Goal: Obtain resource: Obtain resource

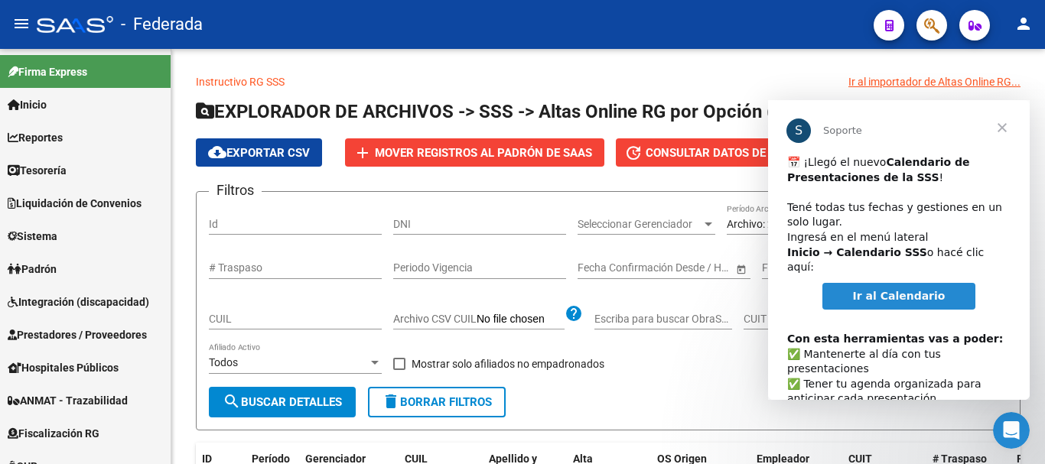
click at [919, 290] on span "Ir al Calendario" at bounding box center [899, 296] width 93 height 12
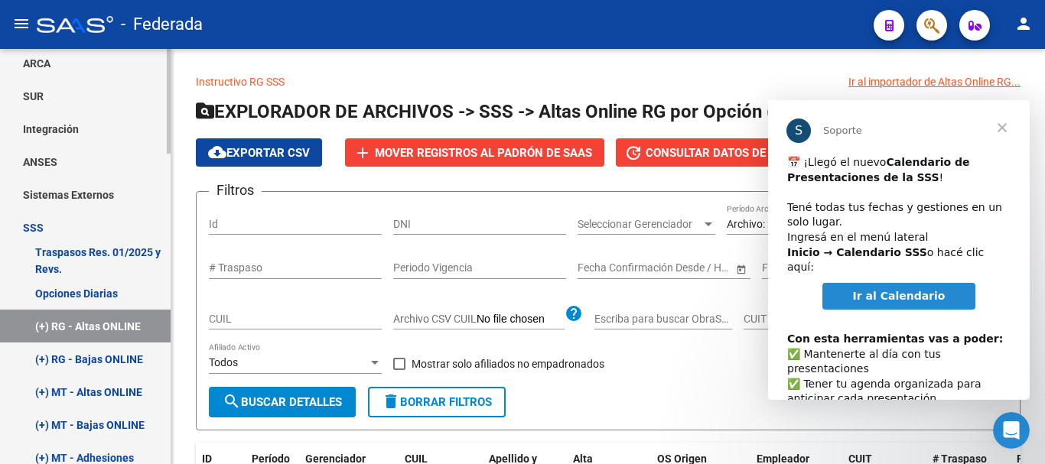
scroll to position [688, 0]
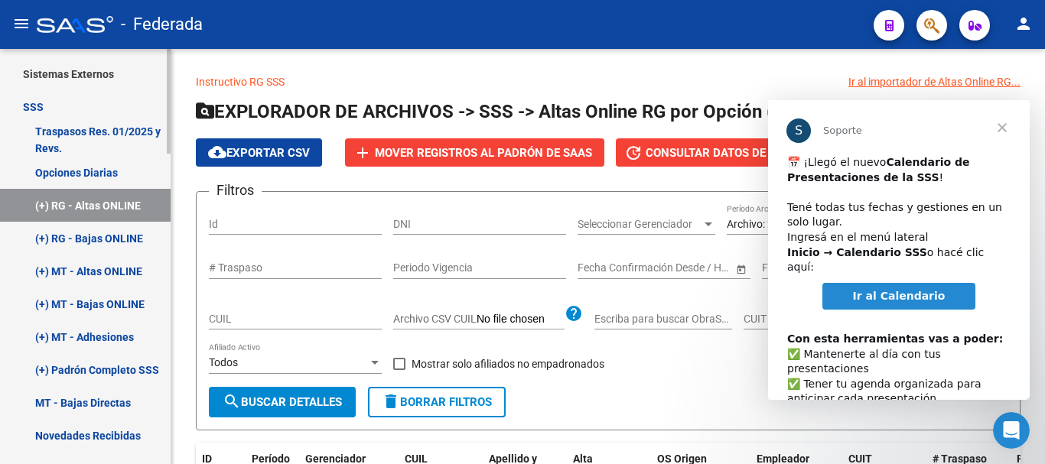
click at [93, 150] on link "Traspasos Res. 01/2025 y Revs." at bounding box center [85, 139] width 171 height 33
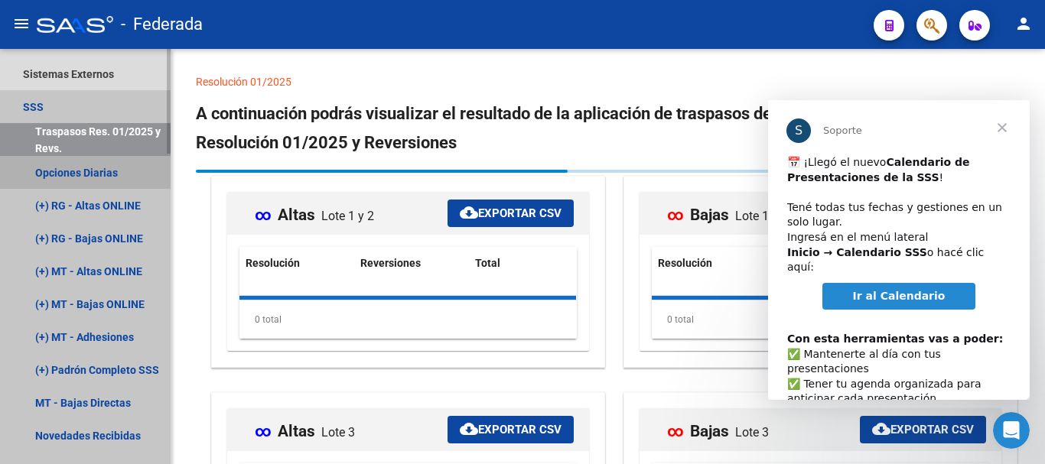
click at [106, 158] on link "Opciones Diarias" at bounding box center [85, 172] width 171 height 33
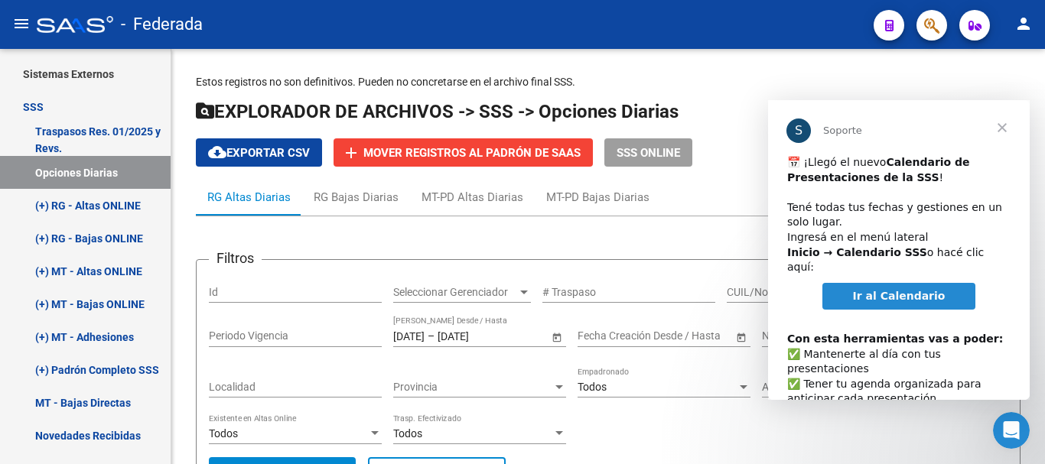
click at [1002, 120] on span "Cerrar" at bounding box center [1001, 127] width 55 height 55
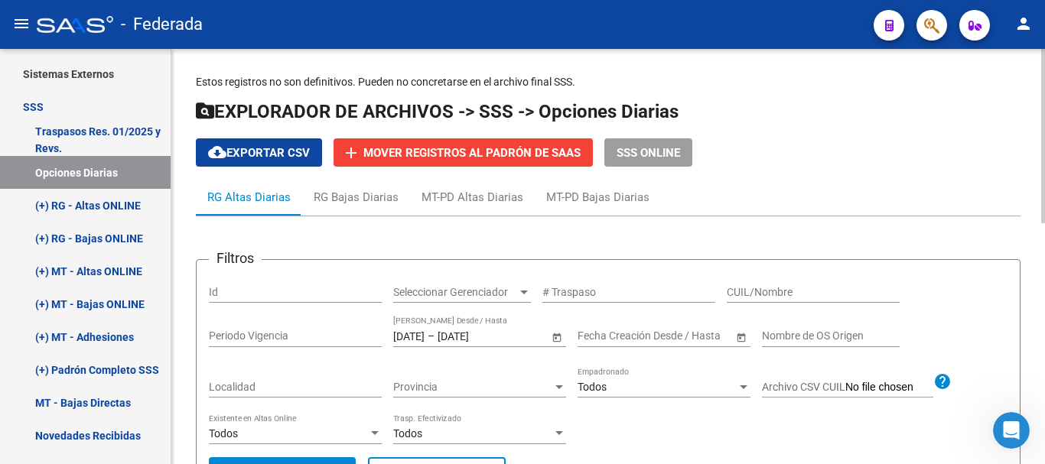
click at [405, 350] on div "[DATE] [DATE] – [DATE] [DATE] Fecha Traspaso Desde / Hasta" at bounding box center [479, 339] width 173 height 44
click at [415, 334] on input "[DATE]" at bounding box center [408, 336] width 31 height 13
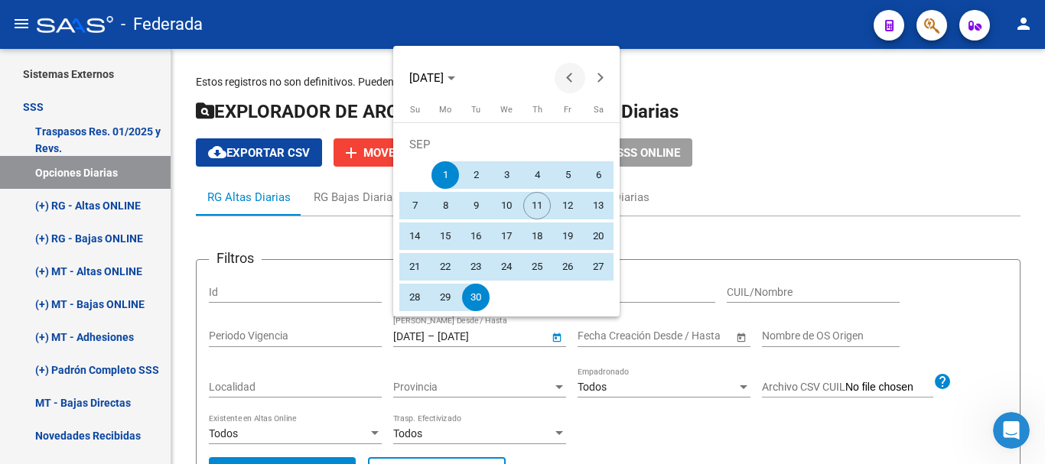
click at [566, 80] on span "Previous month" at bounding box center [569, 78] width 31 height 31
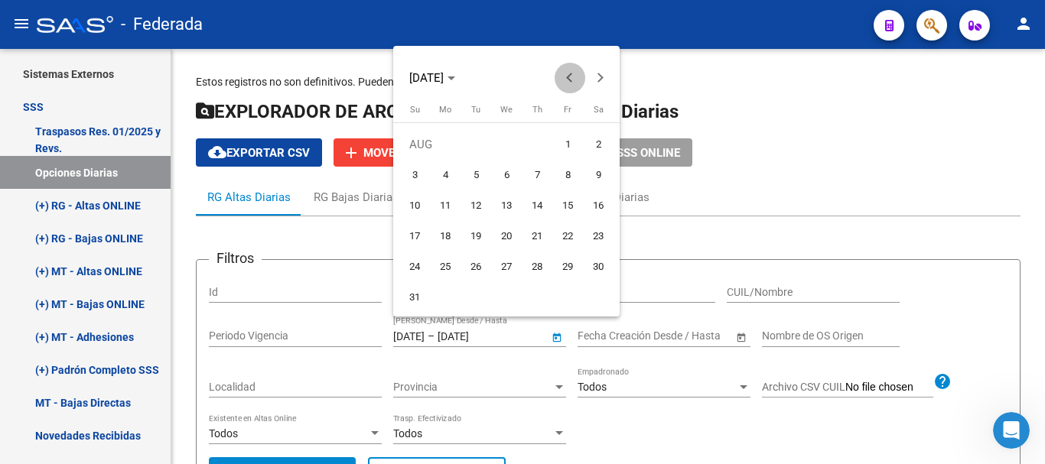
click at [566, 80] on span "Previous month" at bounding box center [569, 78] width 31 height 31
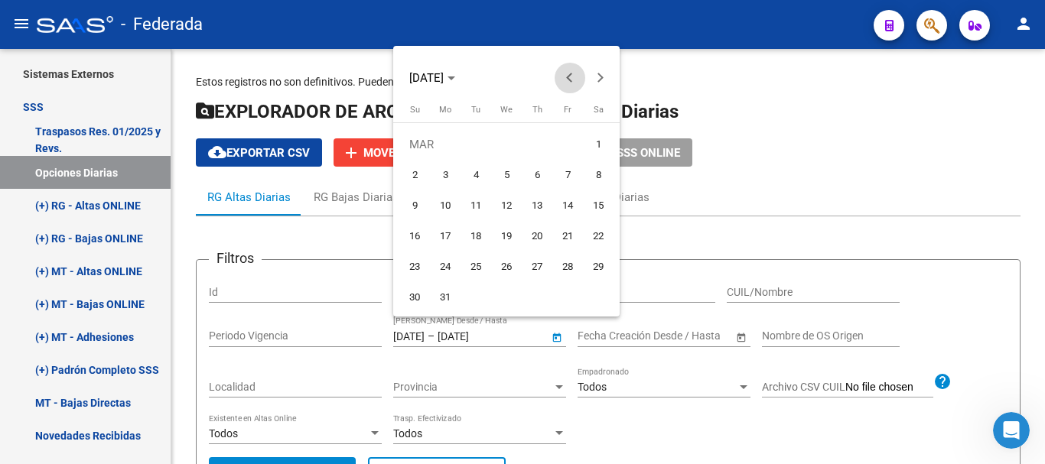
click at [566, 80] on span "Previous month" at bounding box center [569, 78] width 31 height 31
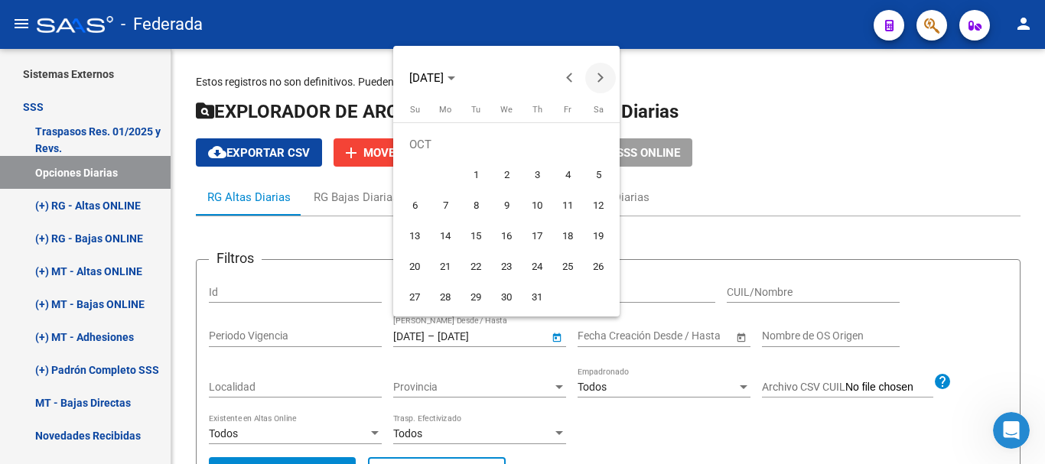
click at [602, 82] on span "Next month" at bounding box center [600, 78] width 31 height 31
click at [496, 149] on span "1" at bounding box center [507, 145] width 28 height 28
type input "[DATE]"
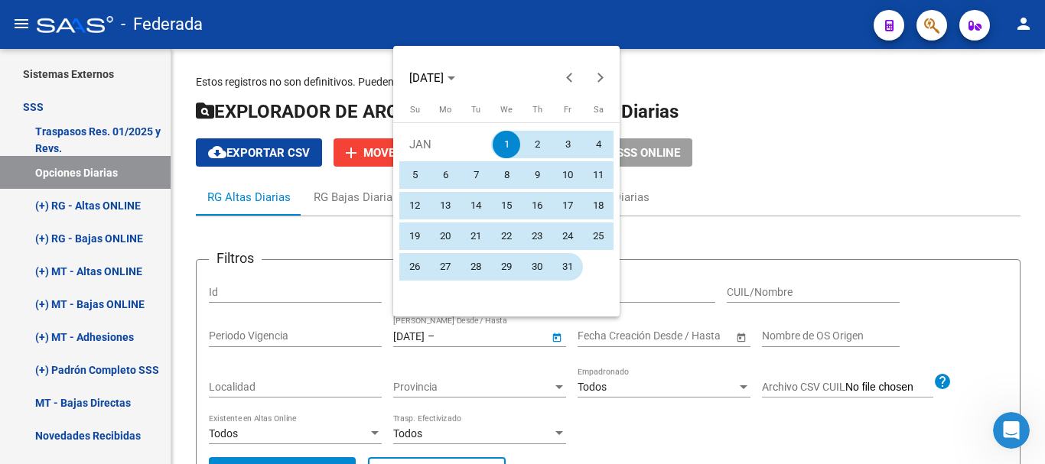
click at [577, 268] on span "31" at bounding box center [568, 267] width 28 height 28
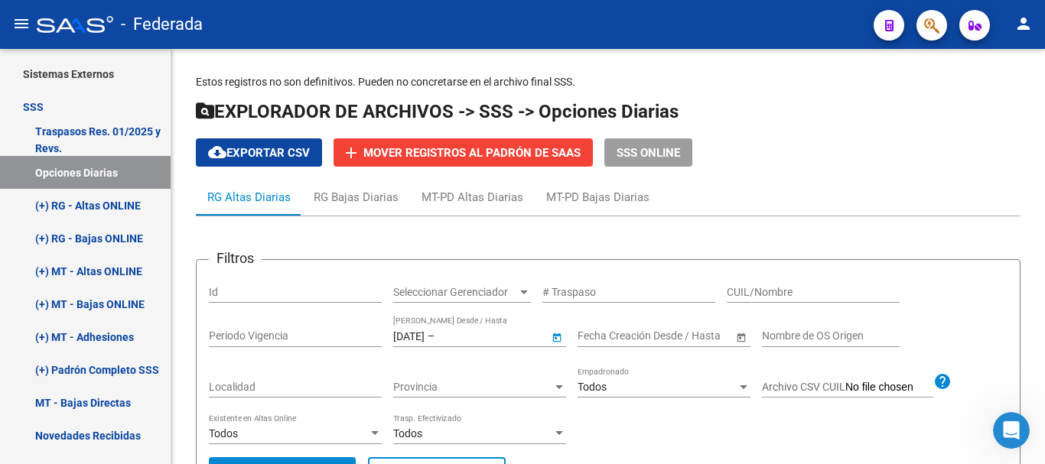
type input "[DATE]"
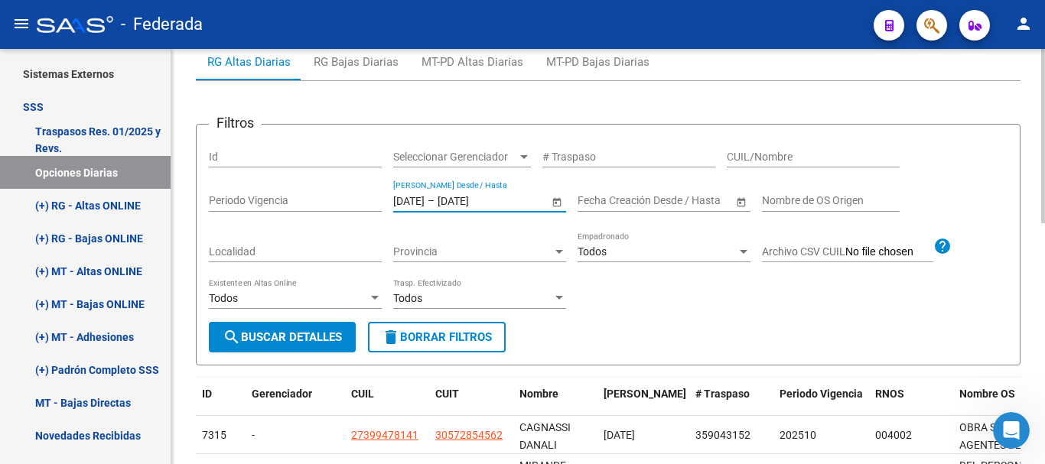
scroll to position [153, 0]
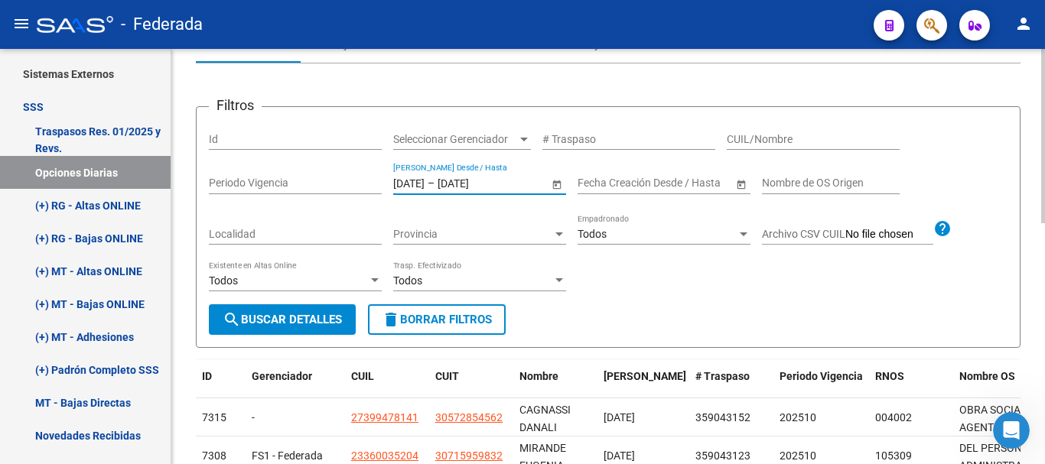
click at [301, 304] on div "Todos Existente en Altas Online" at bounding box center [295, 283] width 173 height 44
click at [312, 316] on span "search Buscar Detalles" at bounding box center [282, 320] width 119 height 14
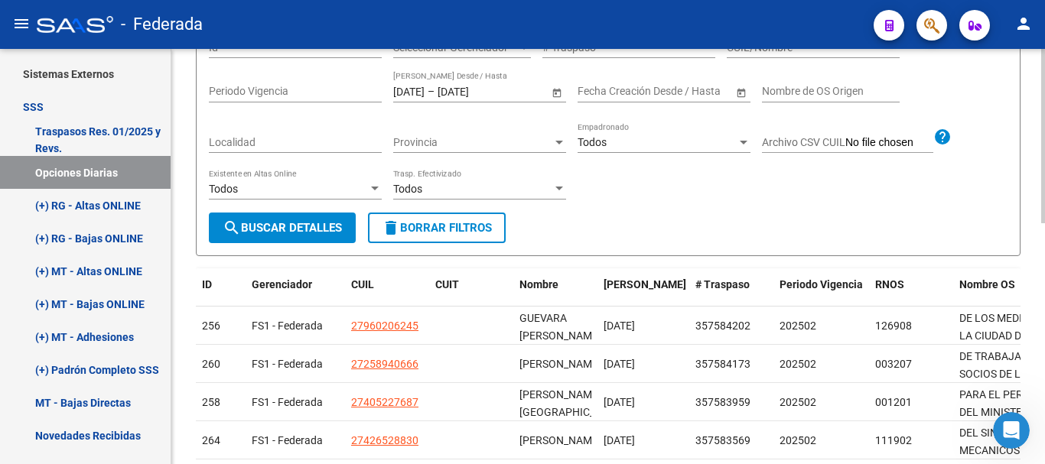
scroll to position [40, 0]
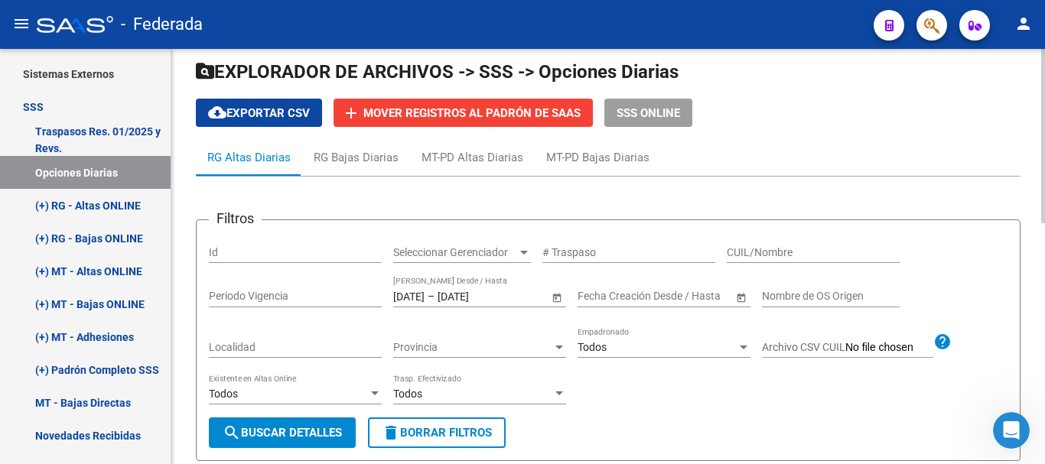
click at [294, 127] on button "cloud_download Exportar CSV" at bounding box center [259, 113] width 126 height 28
click at [424, 294] on input "[DATE]" at bounding box center [408, 296] width 31 height 13
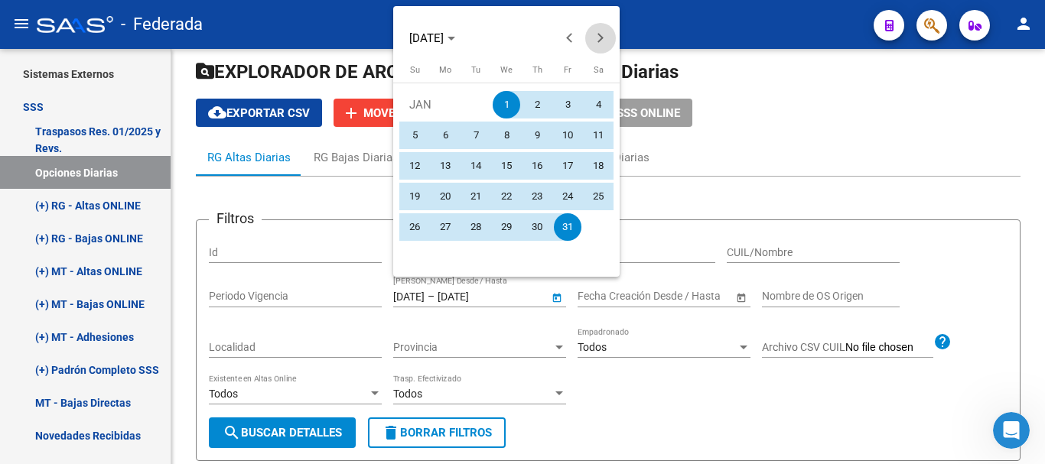
click at [600, 35] on button "Next month" at bounding box center [600, 38] width 31 height 31
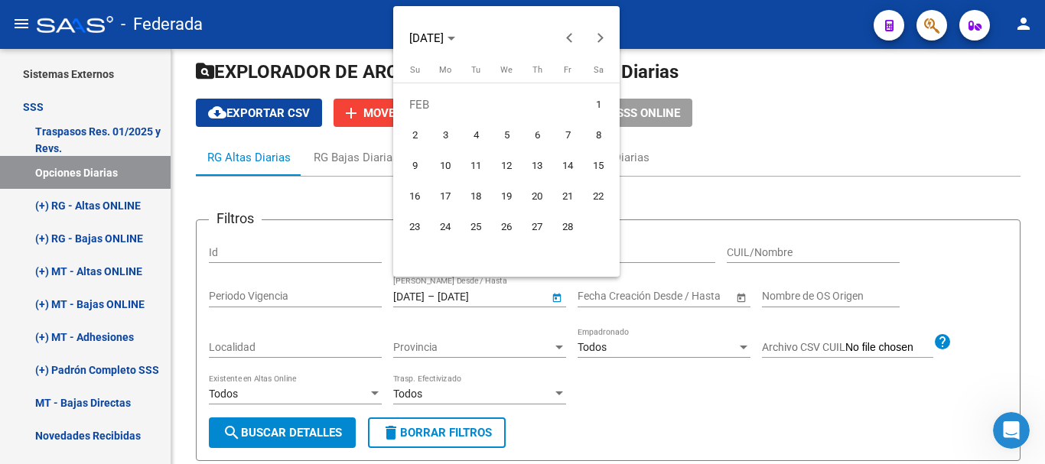
click at [595, 99] on span "1" at bounding box center [598, 105] width 28 height 28
type input "[DATE]"
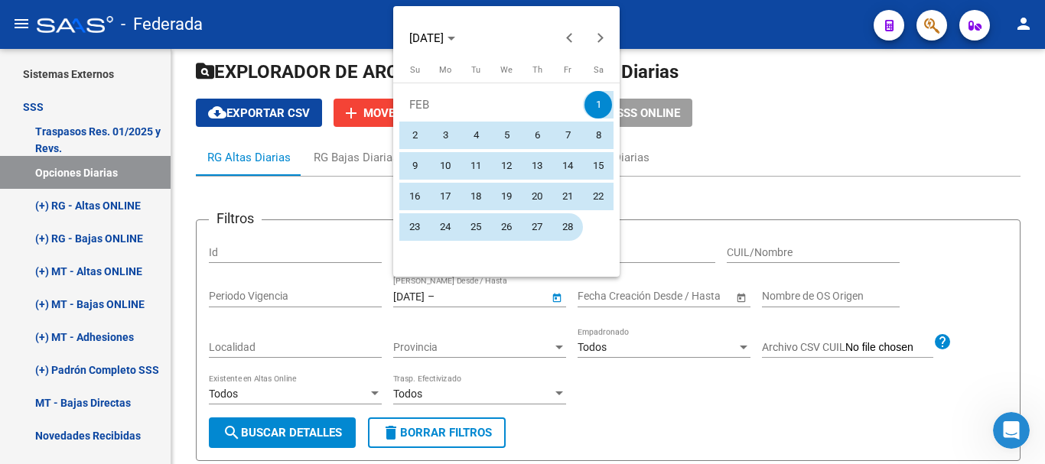
click at [574, 228] on span "28" at bounding box center [568, 227] width 28 height 28
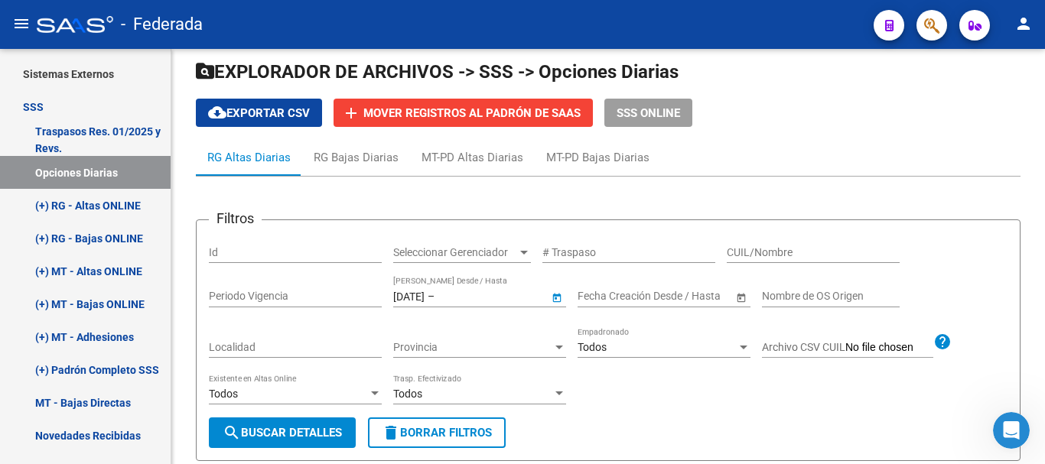
type input "[DATE]"
click at [288, 434] on span "search Buscar Detalles" at bounding box center [282, 433] width 119 height 14
click at [646, 200] on app-list-header "Filtros Id Seleccionar Gerenciador Seleccionar Gerenciador # Traspaso CUIL/Nomb…" at bounding box center [608, 328] width 824 height 266
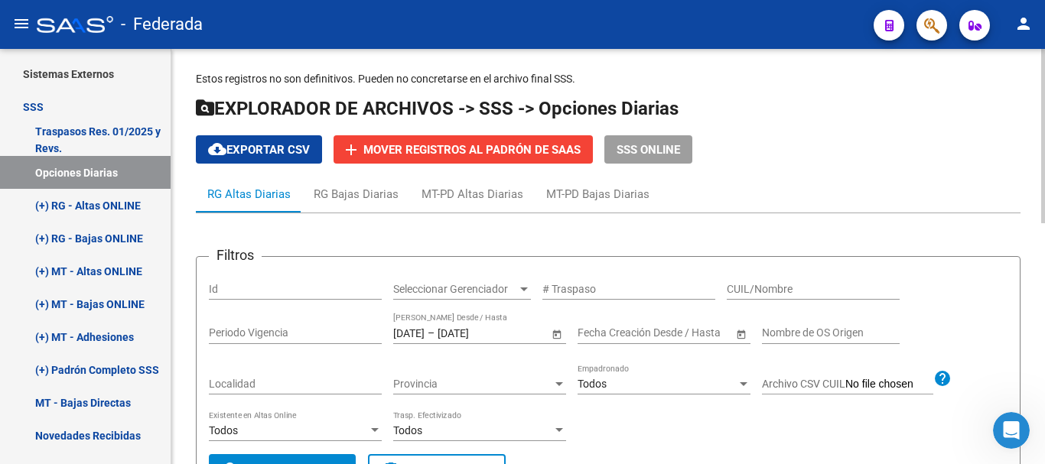
scroll to position [0, 0]
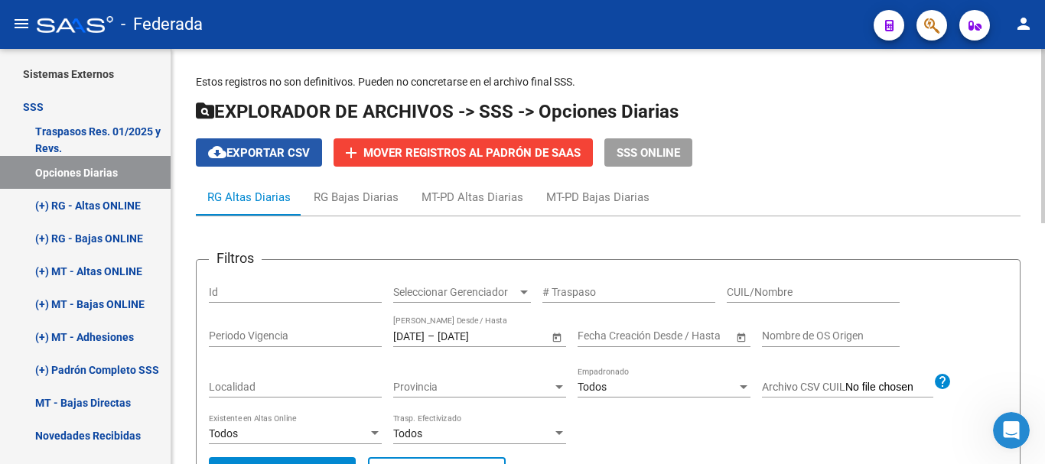
click at [320, 155] on button "cloud_download Exportar CSV" at bounding box center [259, 152] width 126 height 28
click at [1017, 115] on h1 "EXPLORADOR DE ARCHIVOS -> SSS -> Opciones Diarias" at bounding box center [608, 112] width 824 height 27
click at [428, 346] on div "[DATE] [DATE] – [DATE] [DATE] Fecha Traspaso Desde / Hasta" at bounding box center [470, 332] width 155 height 31
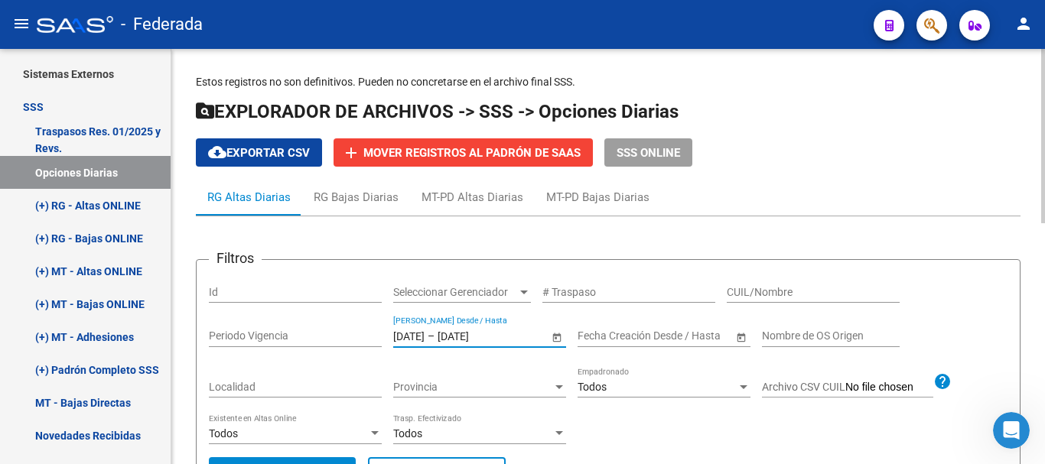
click at [424, 340] on input "[DATE]" at bounding box center [408, 336] width 31 height 13
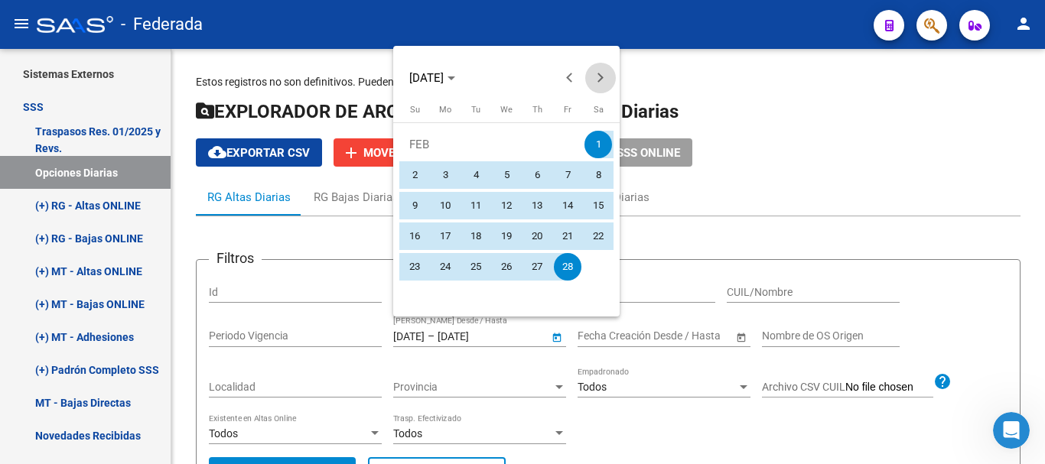
click at [597, 73] on button "Next month" at bounding box center [600, 78] width 31 height 31
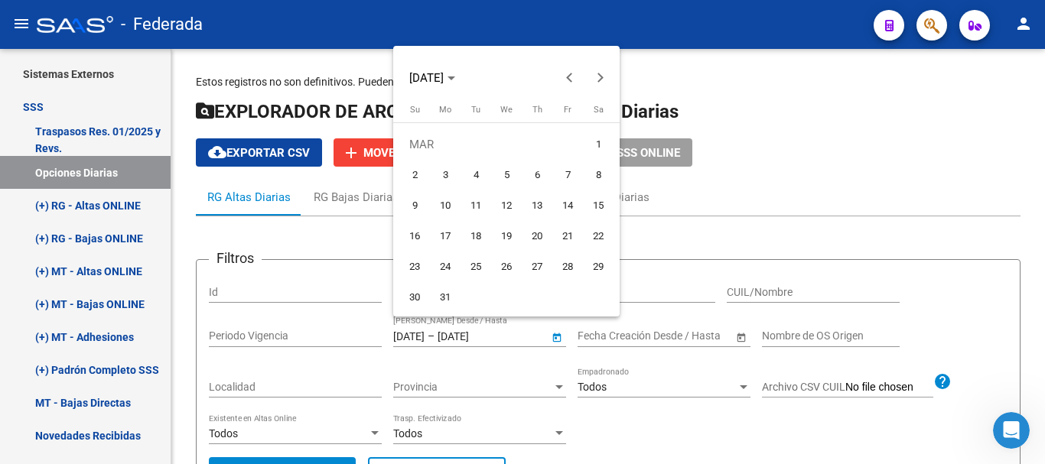
click at [591, 149] on span "1" at bounding box center [598, 145] width 28 height 28
type input "[DATE]"
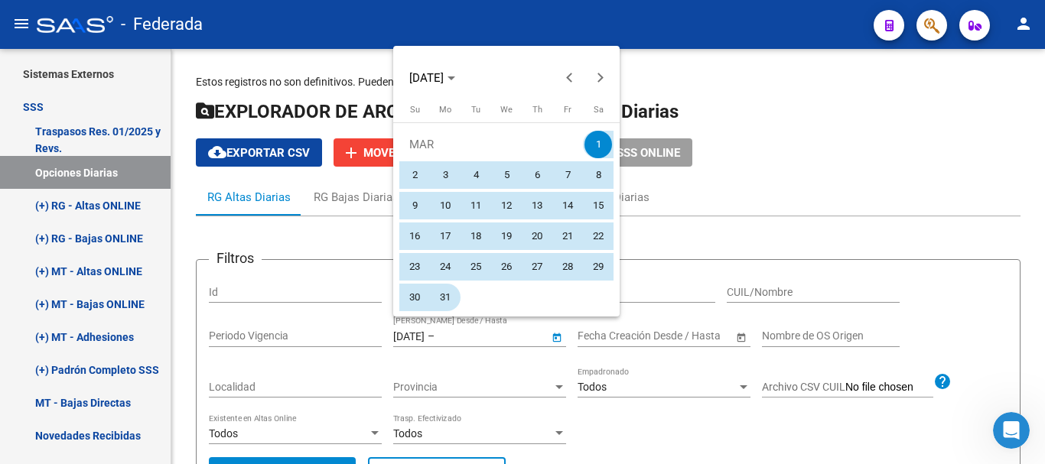
click at [449, 291] on span "31" at bounding box center [445, 298] width 28 height 28
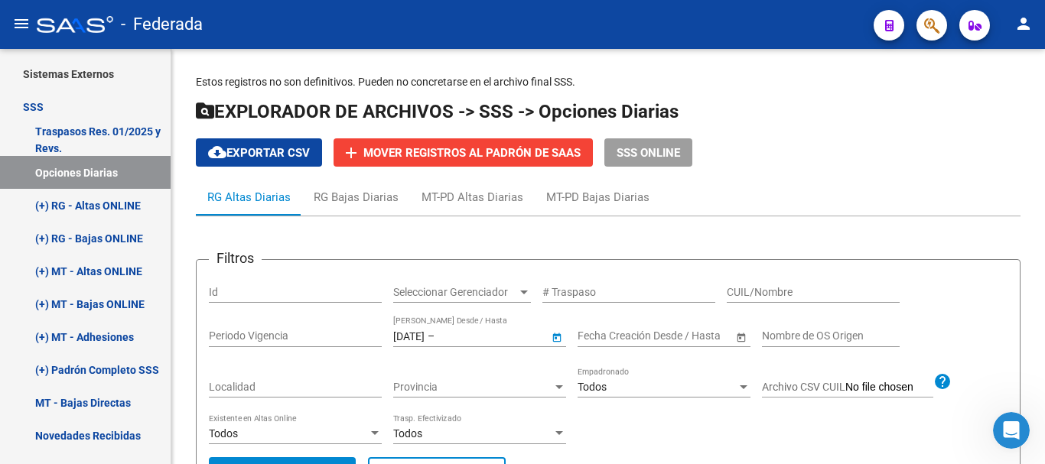
type input "[DATE]"
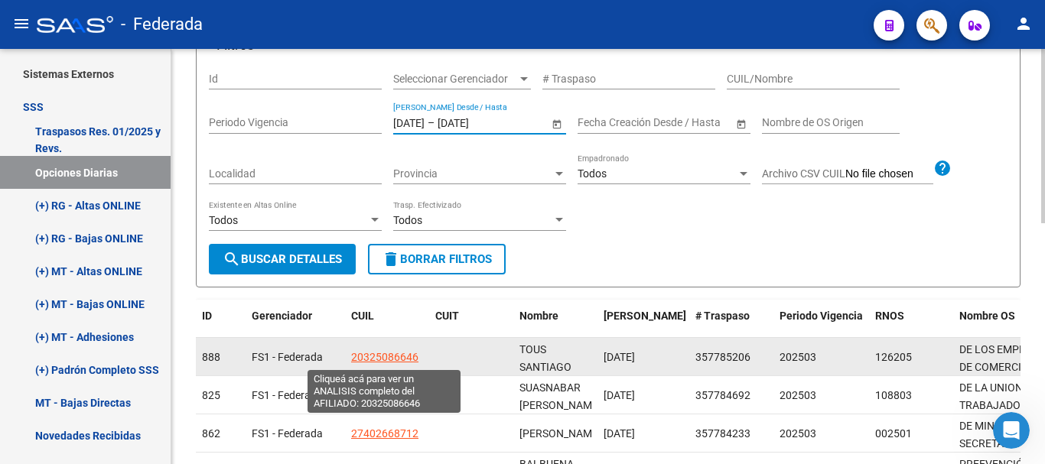
scroll to position [229, 0]
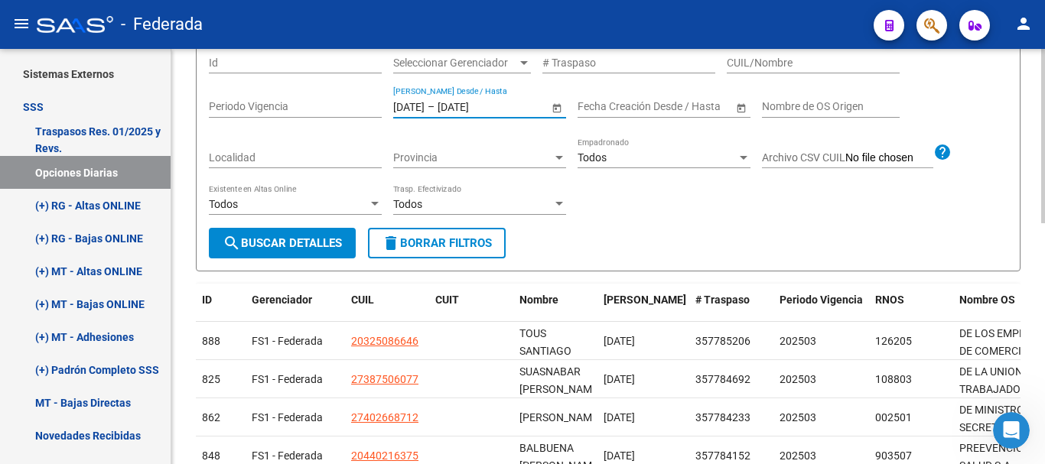
click at [332, 233] on button "search Buscar Detalles" at bounding box center [282, 243] width 147 height 31
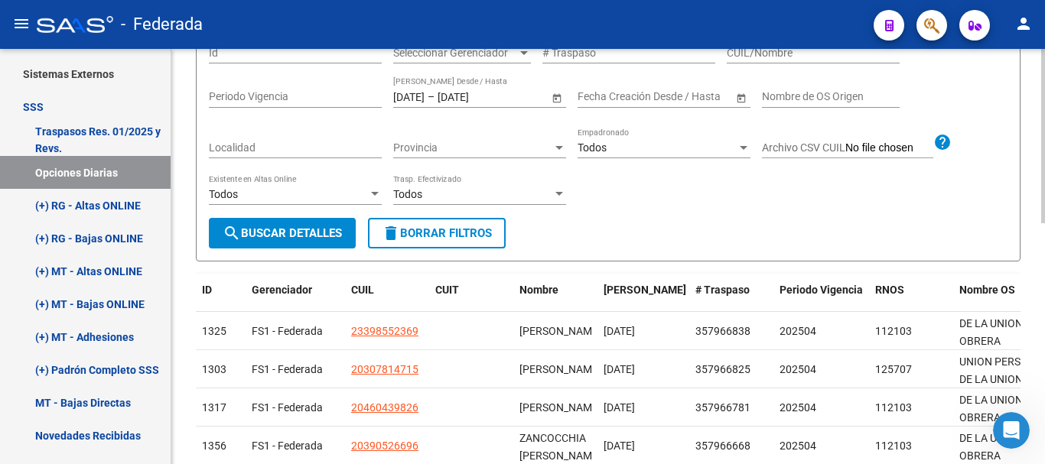
scroll to position [0, 0]
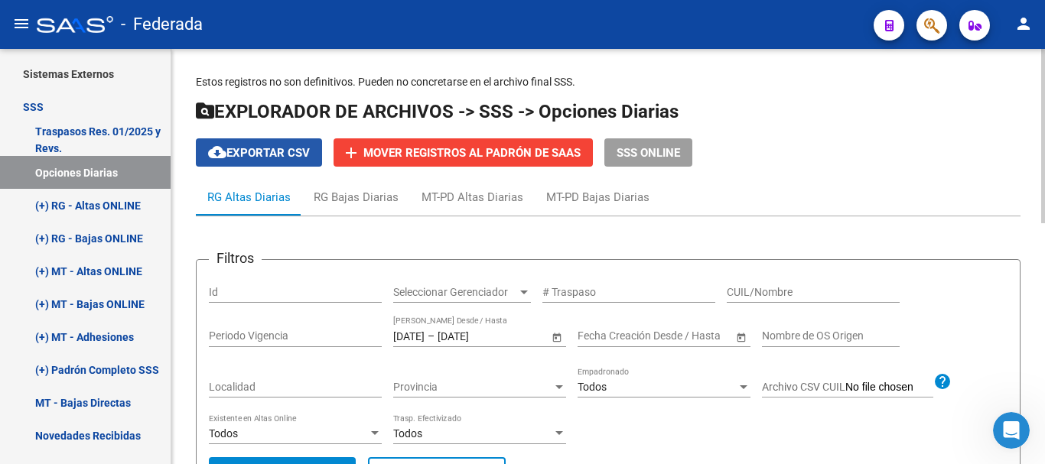
click at [281, 151] on span "cloud_download Exportar CSV" at bounding box center [259, 153] width 102 height 14
click at [301, 151] on span "cloud_download Exportar CSV" at bounding box center [259, 153] width 102 height 14
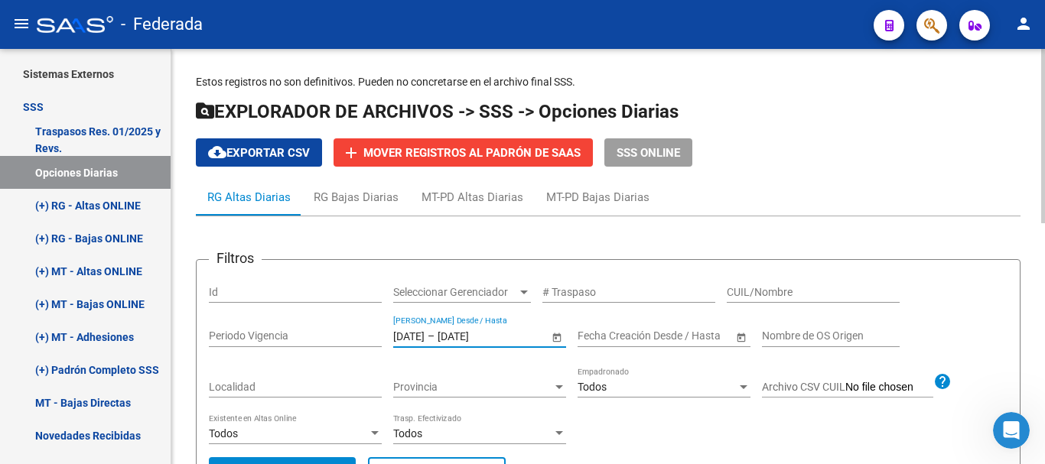
click at [424, 336] on input "[DATE]" at bounding box center [408, 336] width 31 height 13
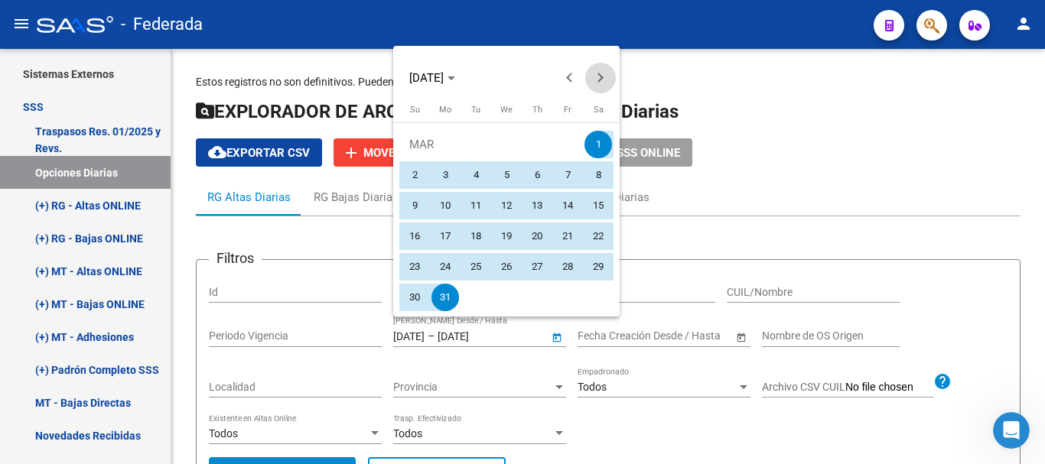
click at [605, 79] on span "Next month" at bounding box center [600, 78] width 31 height 31
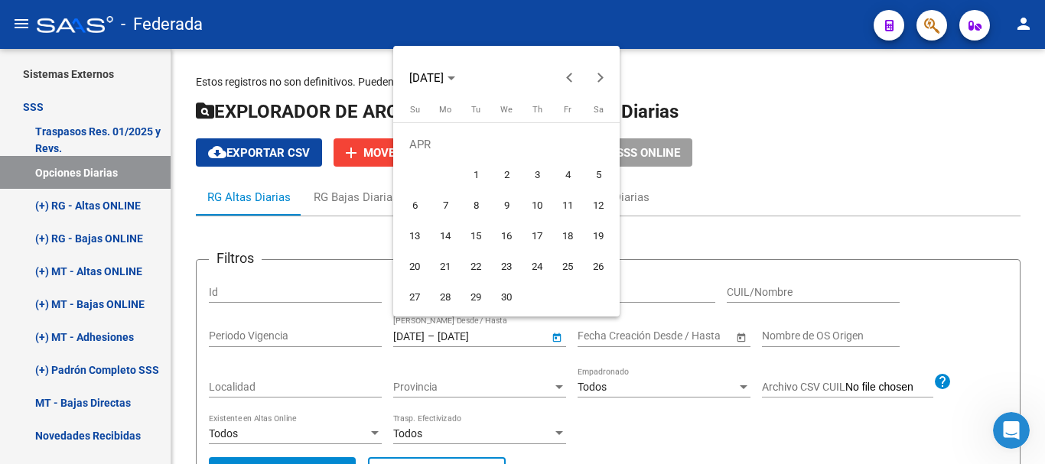
click at [473, 174] on span "1" at bounding box center [476, 175] width 28 height 28
type input "[DATE]"
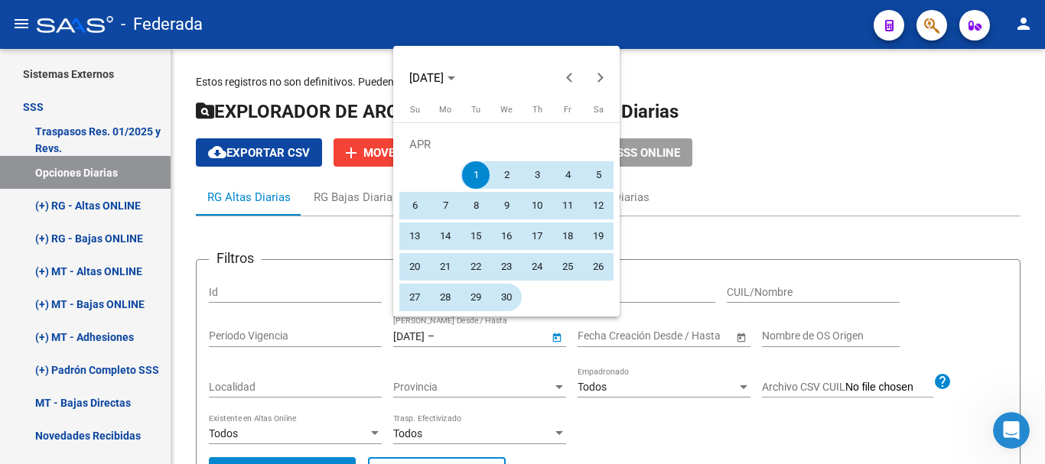
click at [512, 301] on span "30" at bounding box center [507, 298] width 28 height 28
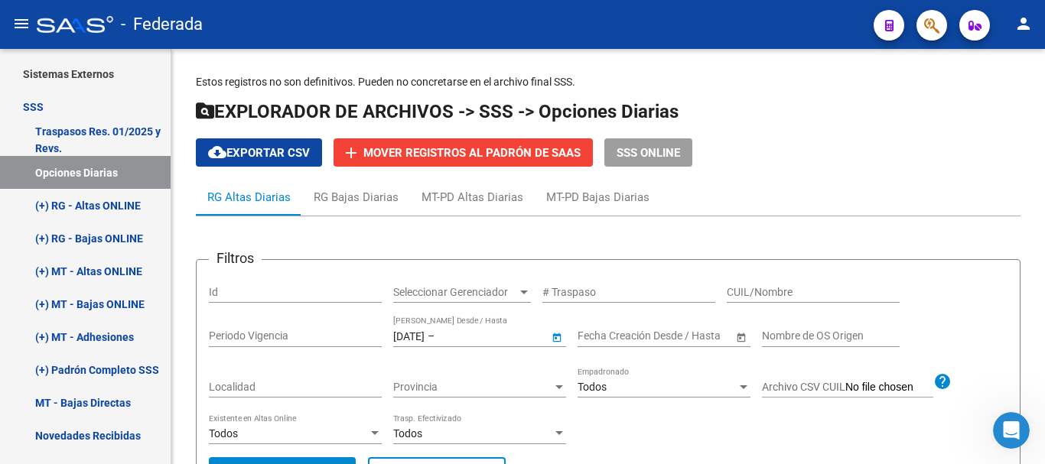
type input "[DATE]"
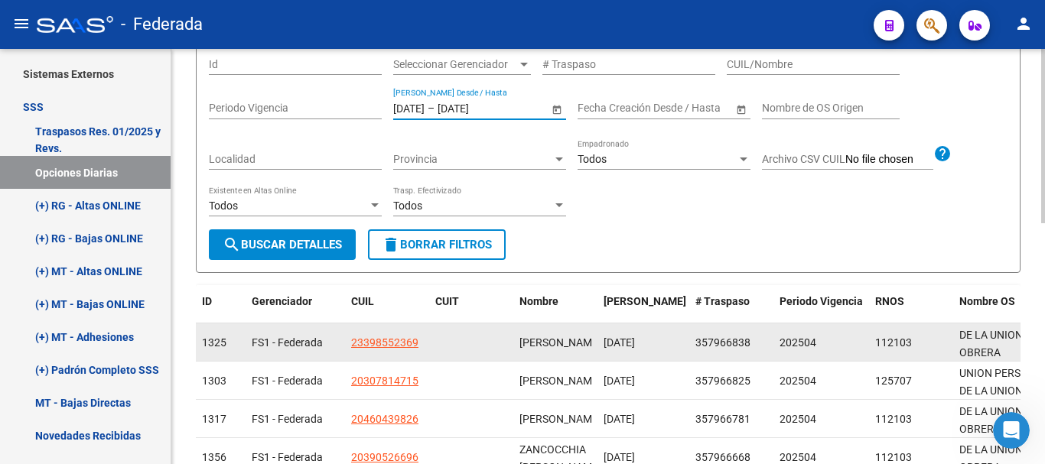
scroll to position [229, 0]
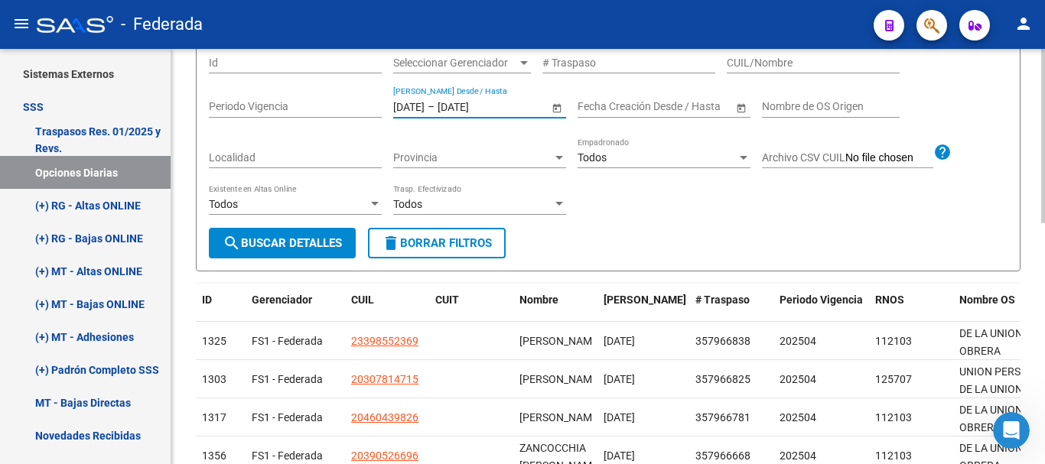
click at [314, 226] on div "Todos Existente en Altas Online" at bounding box center [295, 206] width 173 height 44
click at [339, 241] on span "search Buscar Detalles" at bounding box center [282, 243] width 119 height 14
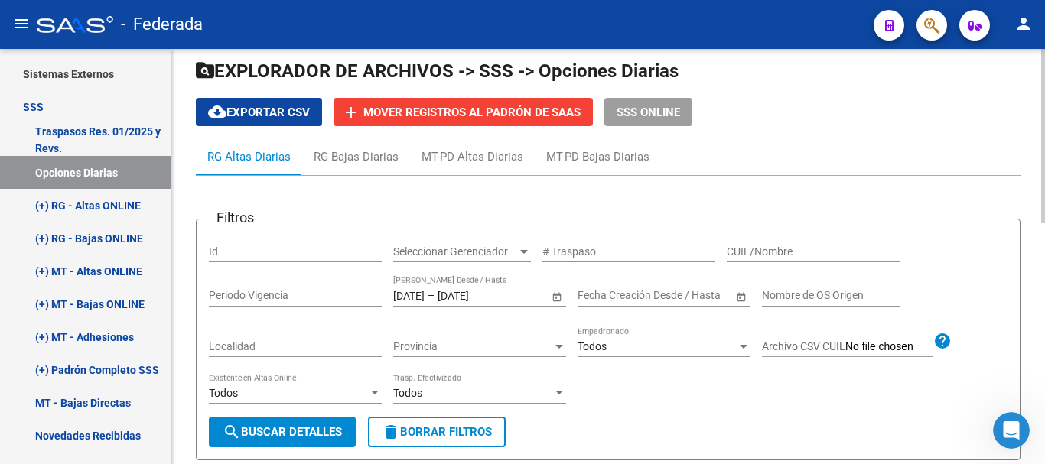
scroll to position [40, 0]
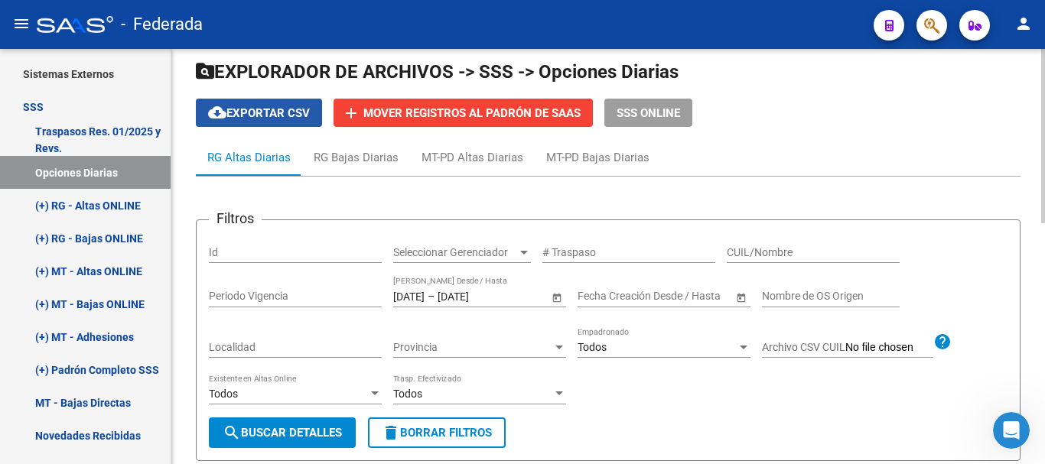
click at [253, 112] on span "cloud_download Exportar CSV" at bounding box center [259, 113] width 102 height 14
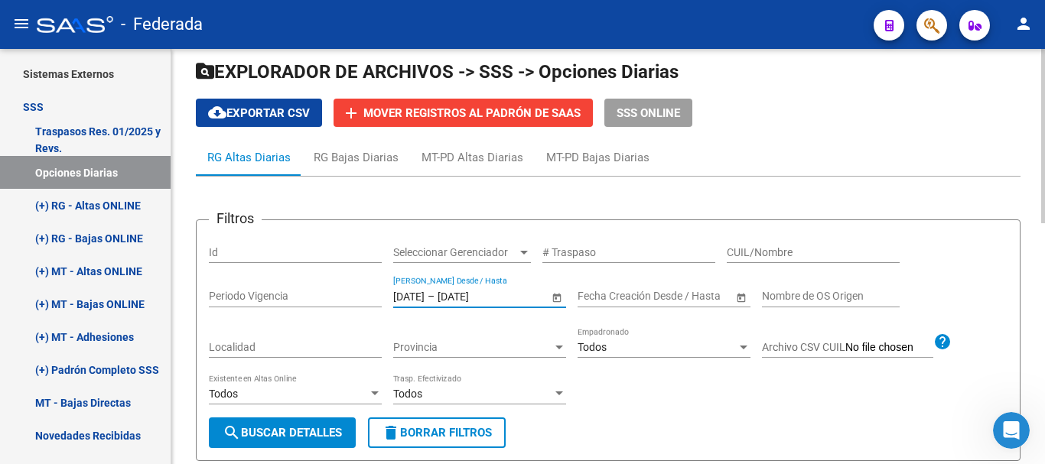
click at [412, 301] on input "[DATE]" at bounding box center [408, 296] width 31 height 13
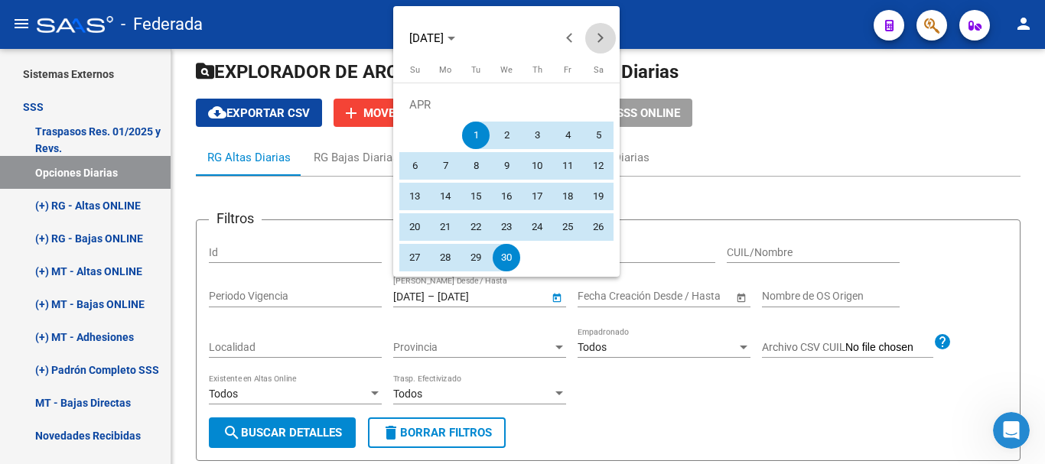
click at [601, 39] on button "Next month" at bounding box center [600, 38] width 31 height 31
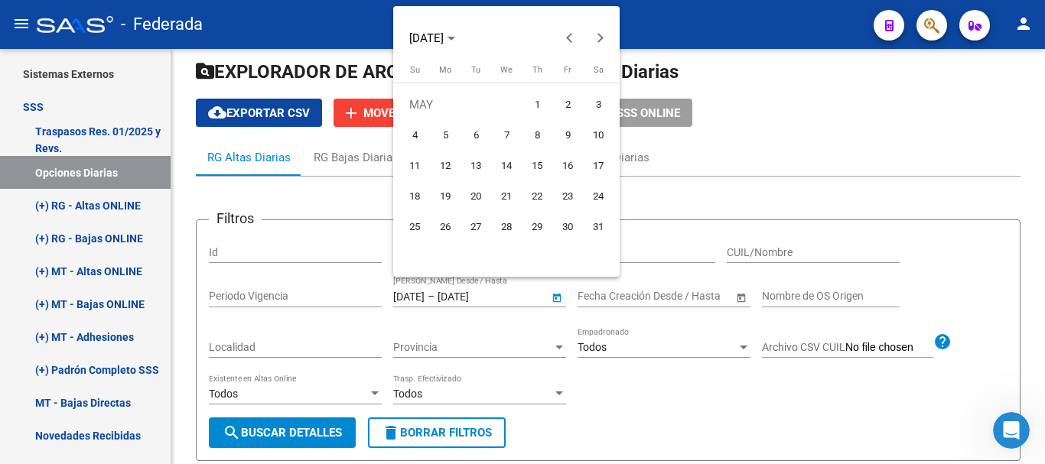
click at [541, 110] on span "1" at bounding box center [537, 105] width 28 height 28
type input "[DATE]"
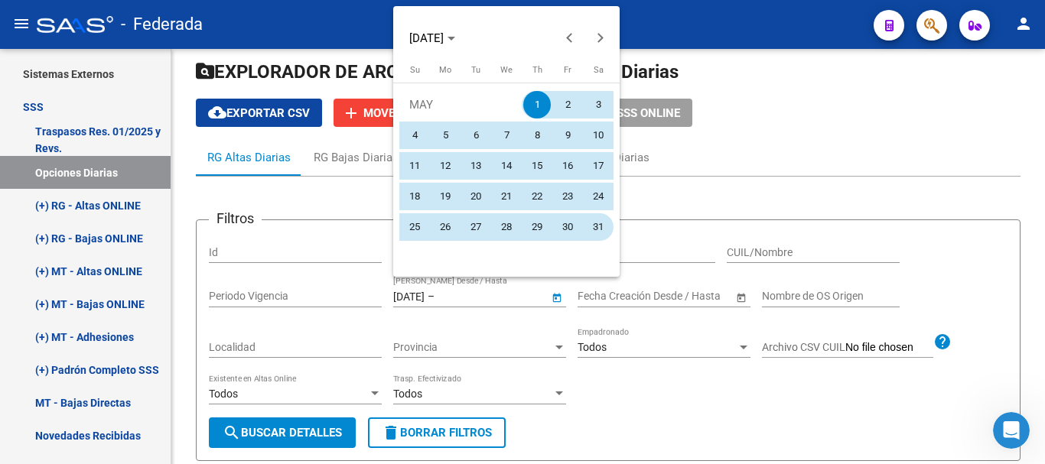
click at [592, 227] on span "31" at bounding box center [598, 227] width 28 height 28
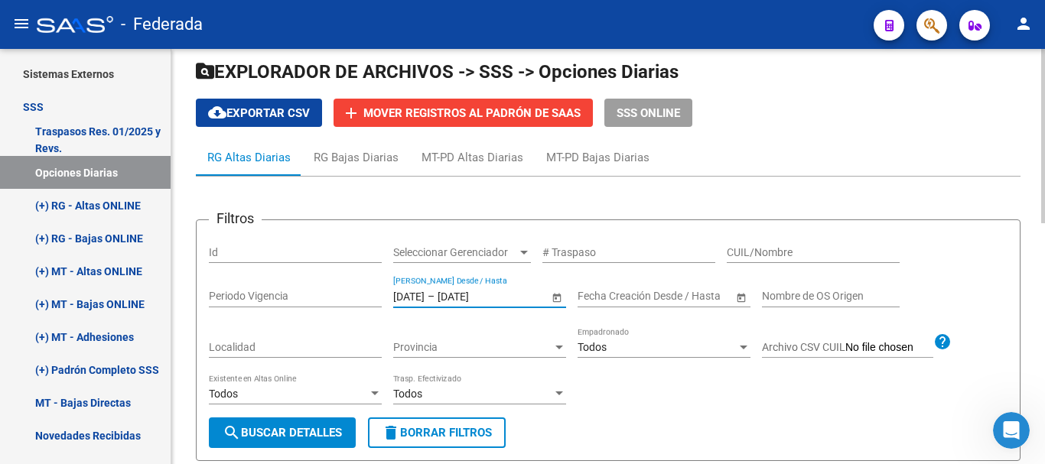
click at [319, 431] on span "search Buscar Detalles" at bounding box center [282, 433] width 119 height 14
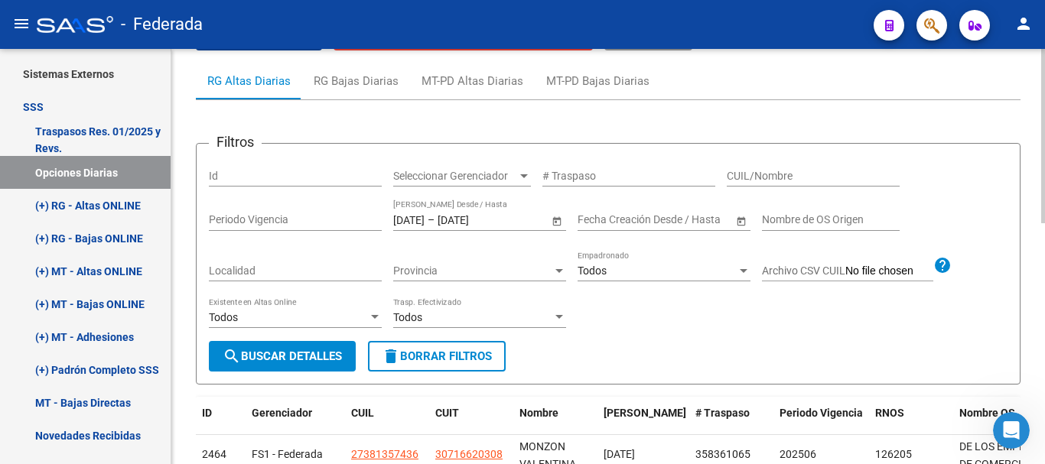
scroll to position [0, 0]
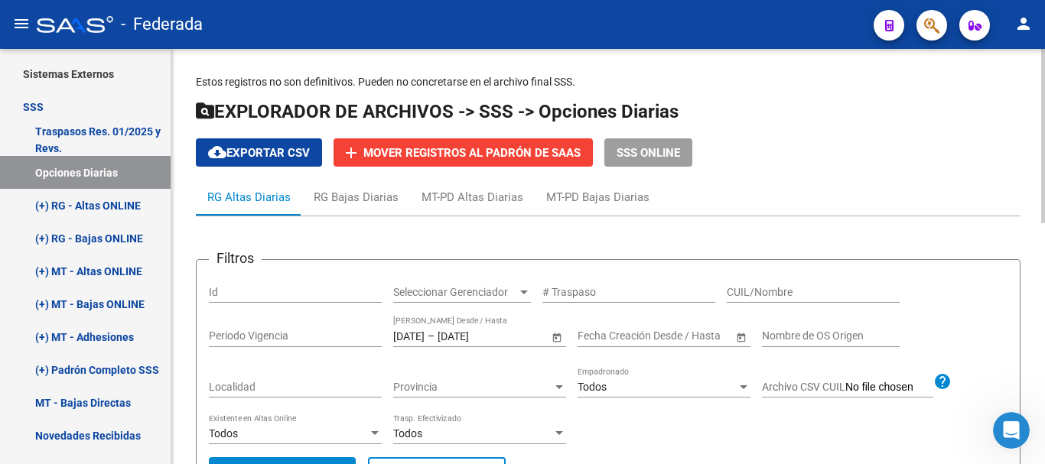
click at [273, 142] on button "cloud_download Exportar CSV" at bounding box center [259, 152] width 126 height 28
click at [445, 321] on div "[DATE] [DATE] – [DATE] [DATE] Fecha Traspaso Desde / Hasta" at bounding box center [470, 332] width 155 height 31
click at [424, 335] on input "[DATE]" at bounding box center [408, 336] width 31 height 13
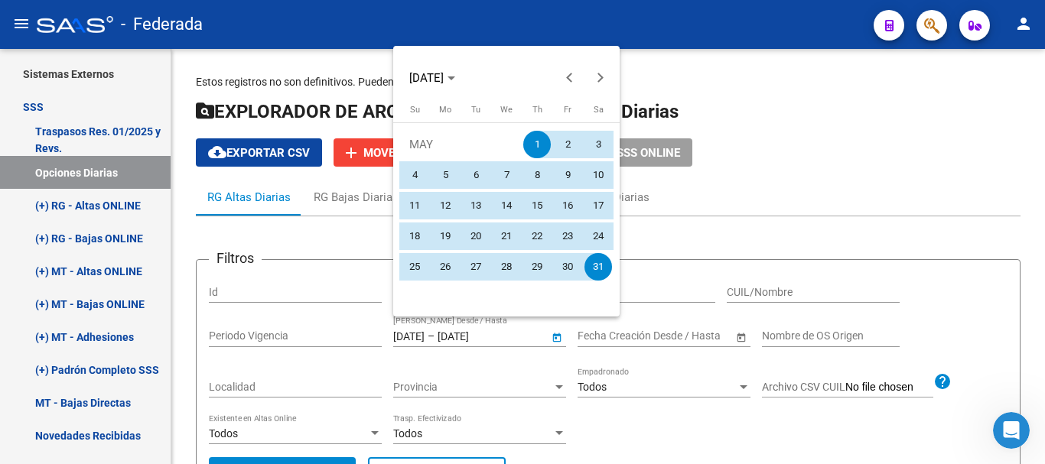
click at [452, 339] on div at bounding box center [522, 232] width 1045 height 464
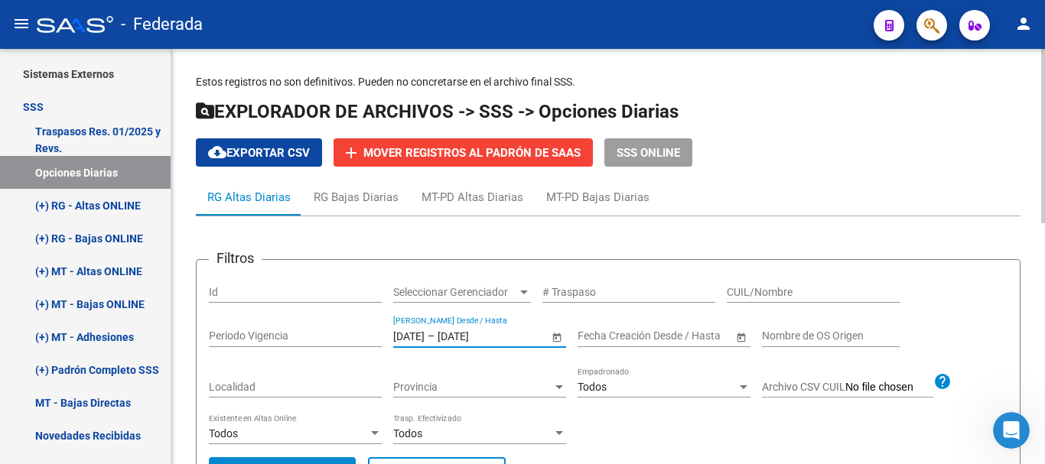
click at [424, 339] on input "[DATE]" at bounding box center [408, 336] width 31 height 13
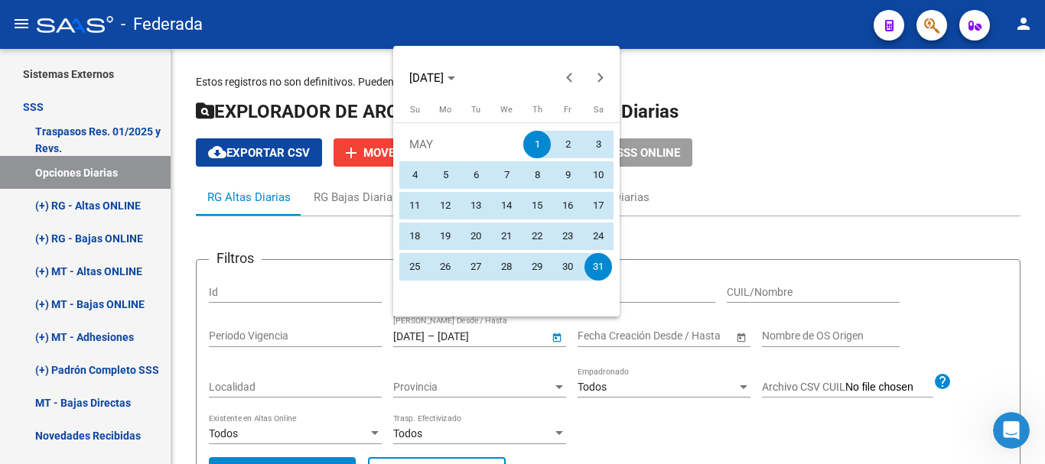
click at [447, 340] on div at bounding box center [522, 232] width 1045 height 464
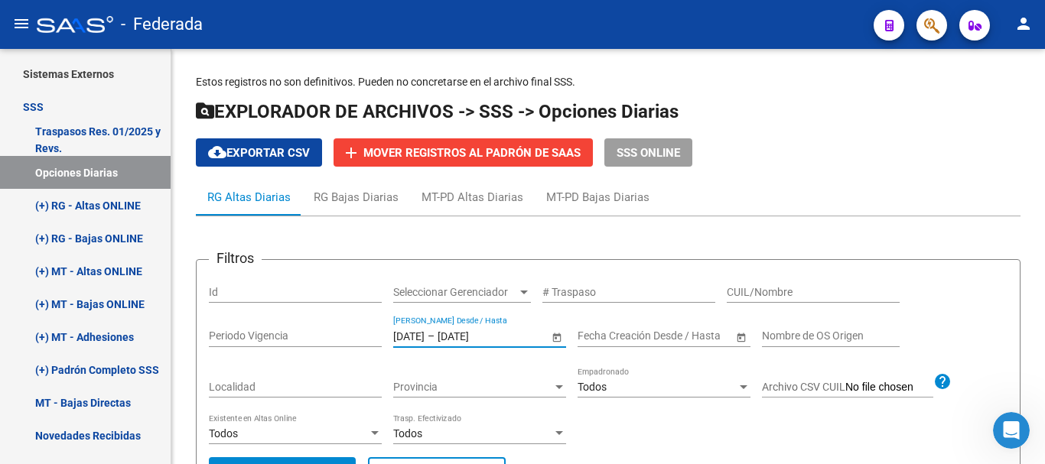
click at [424, 340] on input "[DATE]" at bounding box center [408, 336] width 31 height 13
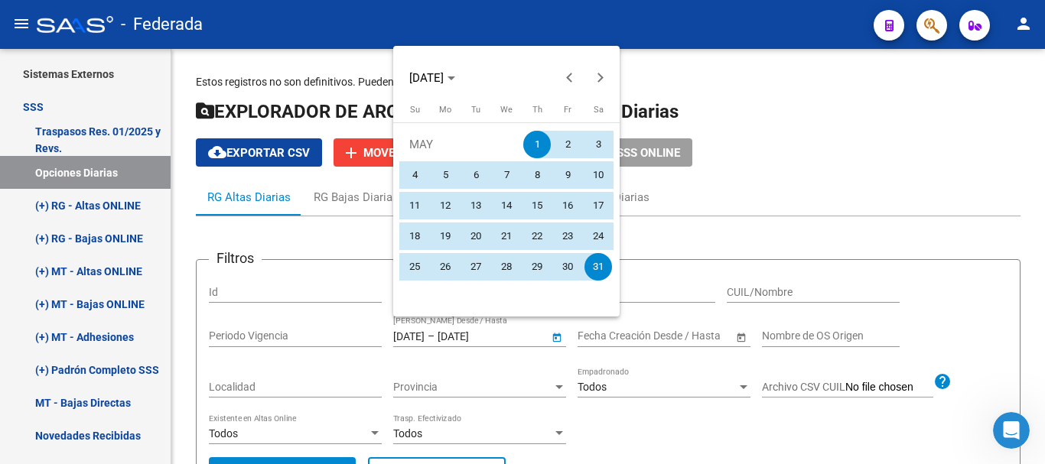
click at [453, 339] on div at bounding box center [522, 232] width 1045 height 464
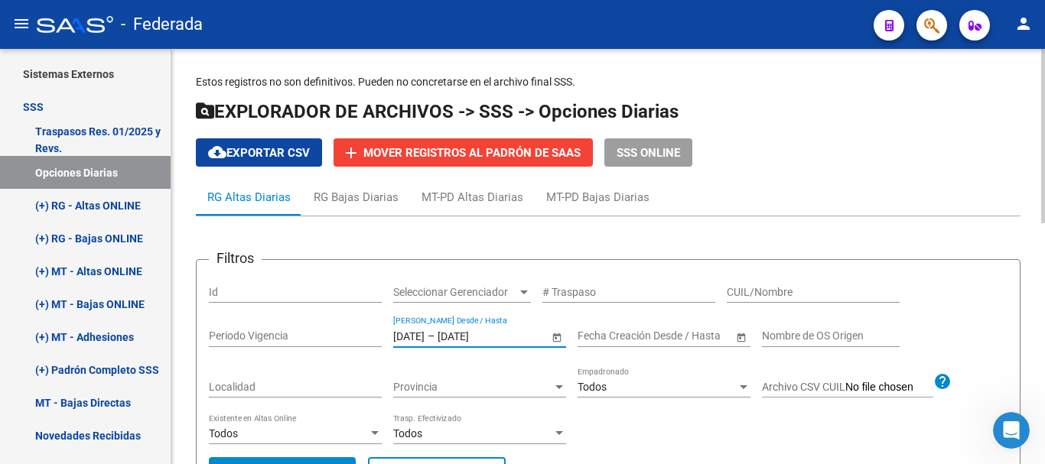
click at [424, 339] on input "[DATE]" at bounding box center [408, 336] width 31 height 13
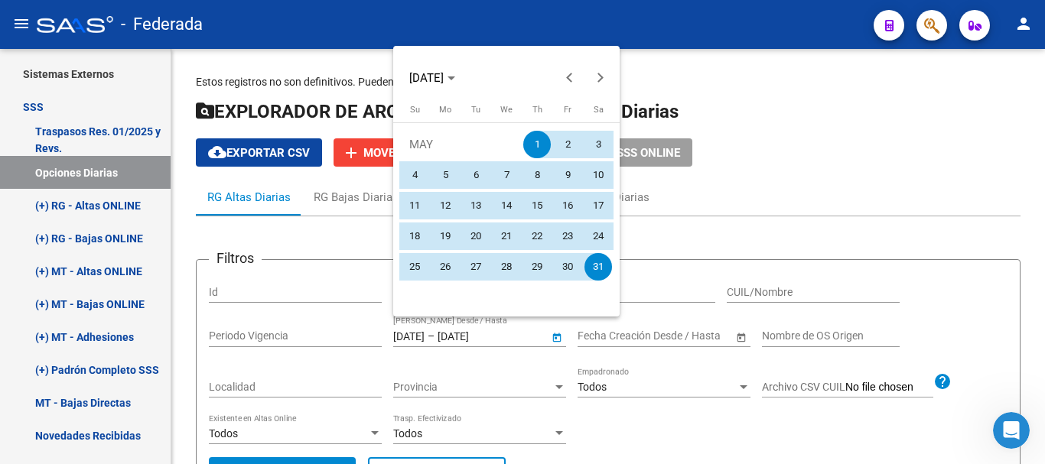
click at [479, 337] on div at bounding box center [522, 232] width 1045 height 464
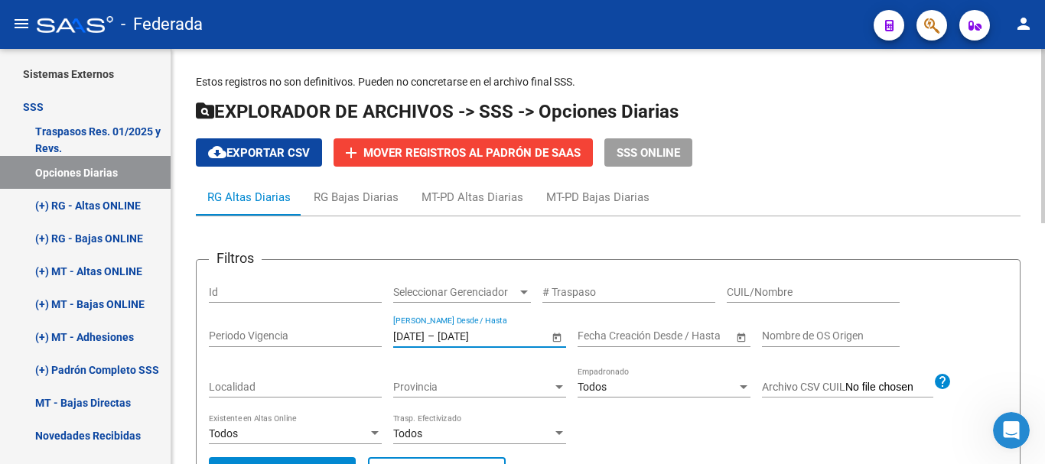
click at [493, 339] on input "[DATE]" at bounding box center [474, 336] width 75 height 13
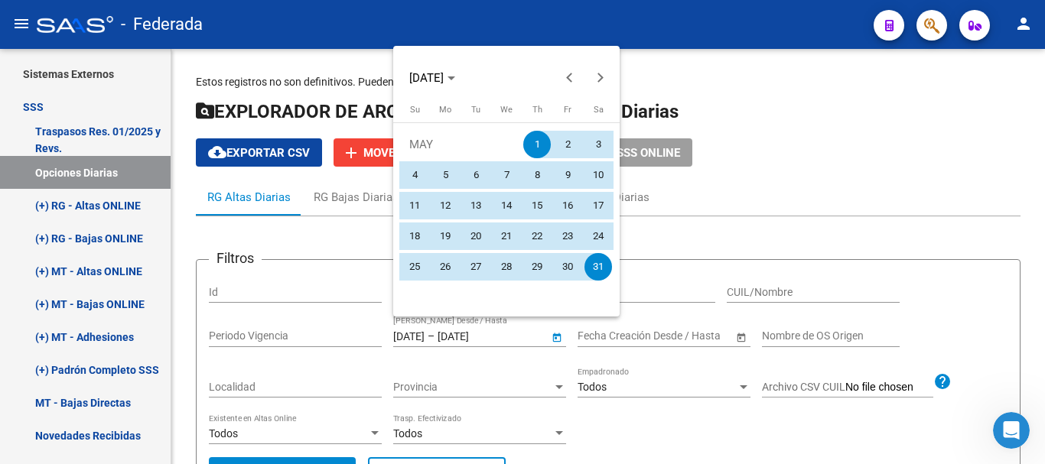
drag, startPoint x: 490, startPoint y: 333, endPoint x: 483, endPoint y: 335, distance: 7.8
click at [483, 335] on div at bounding box center [522, 232] width 1045 height 464
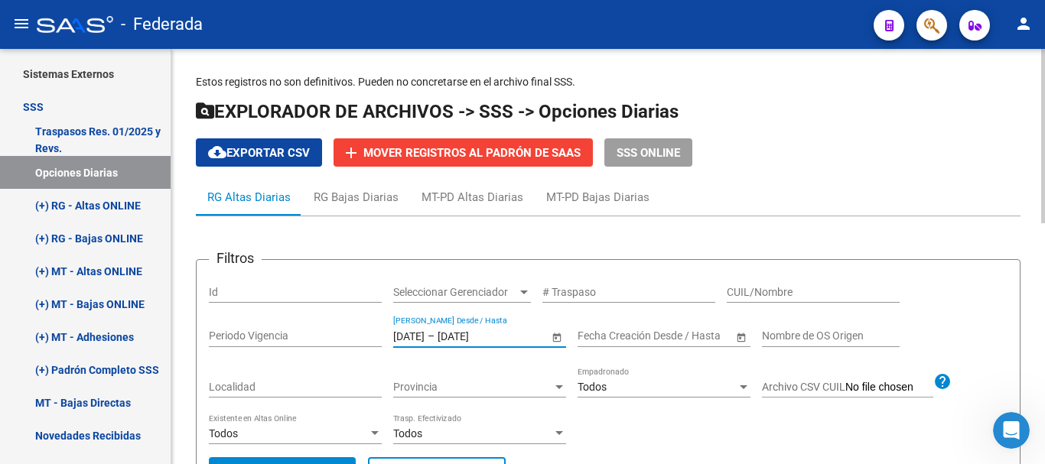
drag, startPoint x: 483, startPoint y: 335, endPoint x: 489, endPoint y: 327, distance: 10.9
click at [489, 327] on div "[DATE] [DATE] – [DATE] [DATE] Fecha Traspaso Desde / Hasta" at bounding box center [470, 332] width 155 height 31
type input "[DATE]"
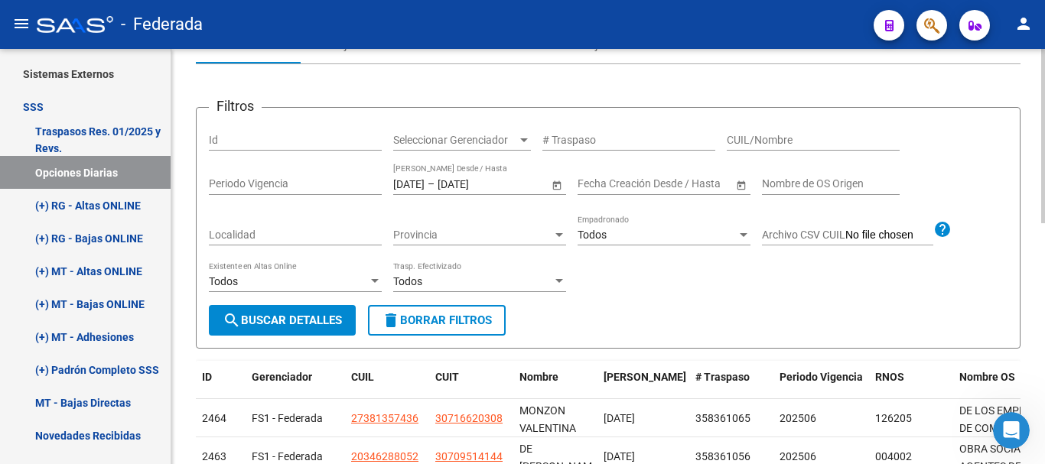
scroll to position [153, 0]
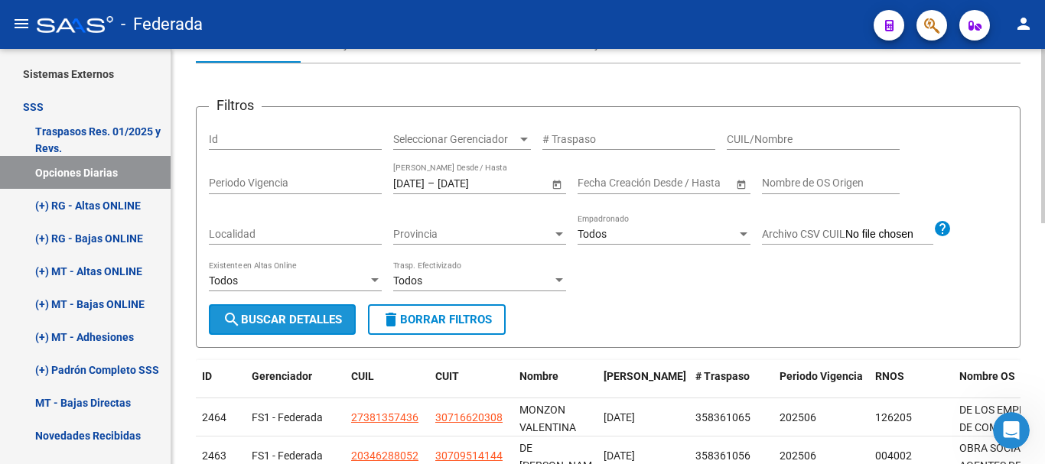
click at [301, 326] on span "search Buscar Detalles" at bounding box center [282, 320] width 119 height 14
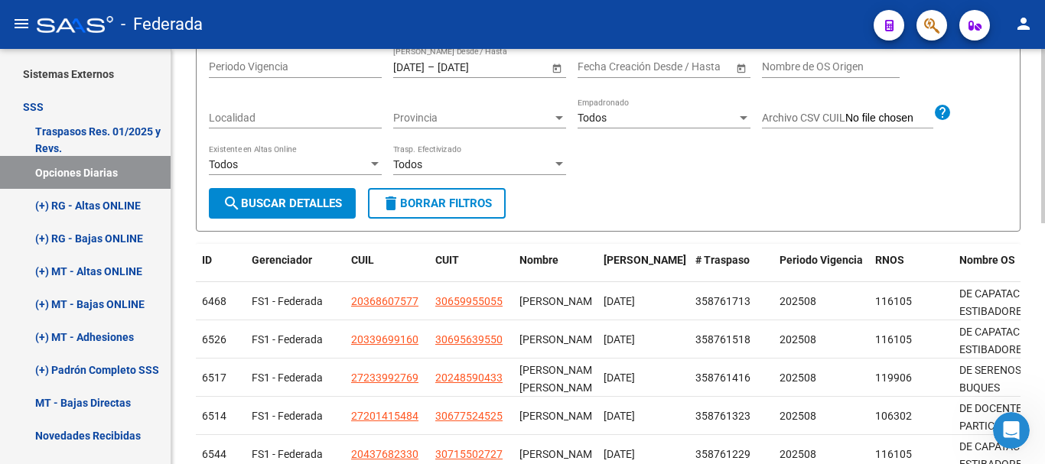
scroll to position [193, 0]
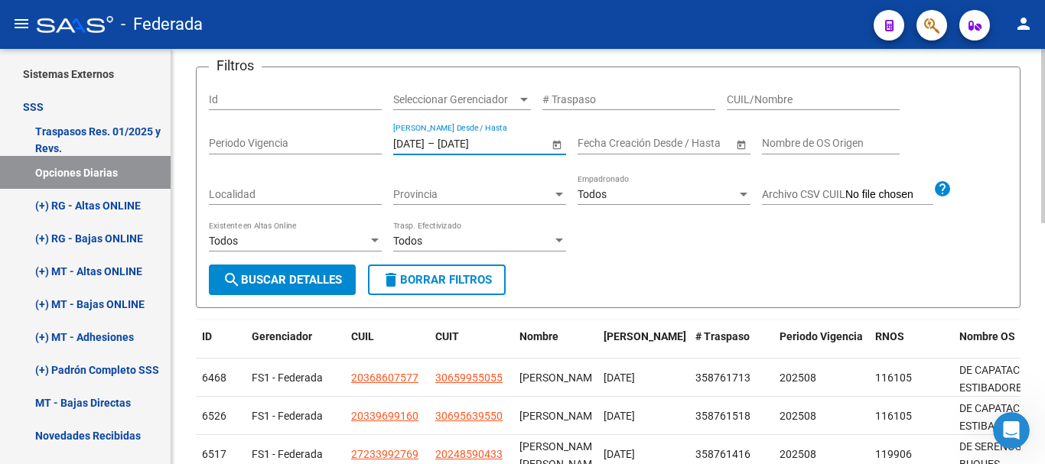
click at [421, 144] on input "[DATE]" at bounding box center [408, 143] width 31 height 13
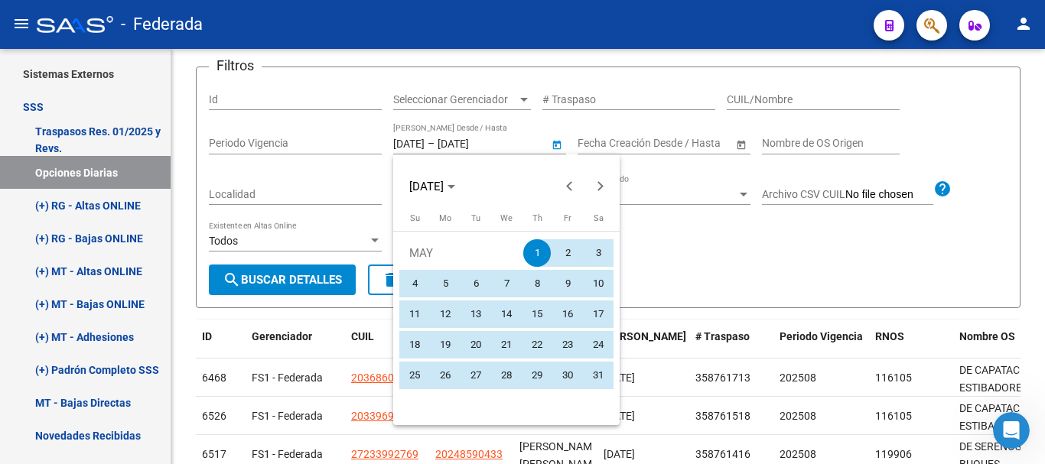
click at [420, 141] on div at bounding box center [522, 232] width 1045 height 464
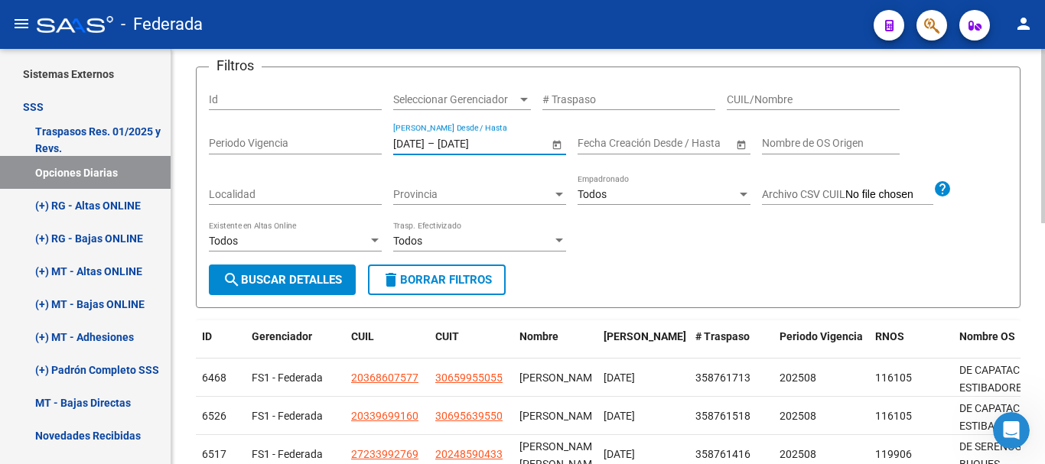
click at [419, 143] on input "[DATE]" at bounding box center [408, 143] width 31 height 13
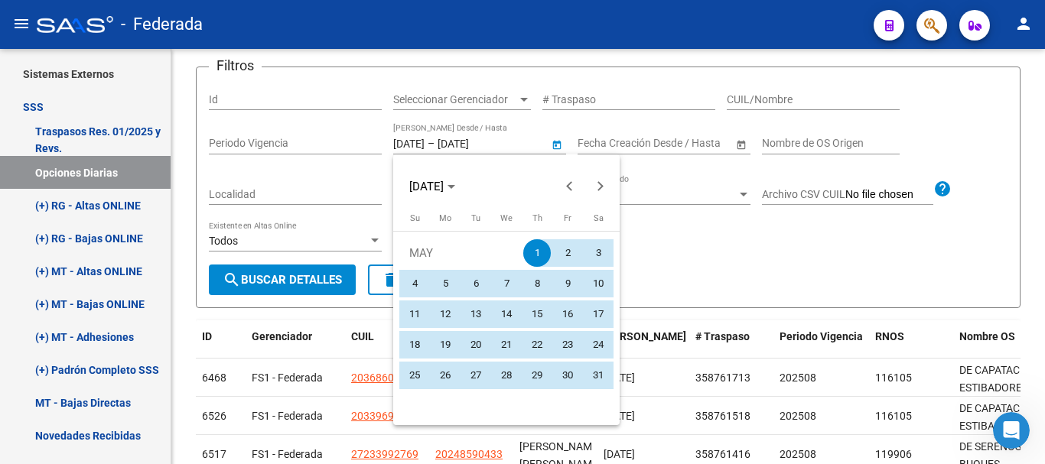
click at [418, 141] on div at bounding box center [522, 232] width 1045 height 464
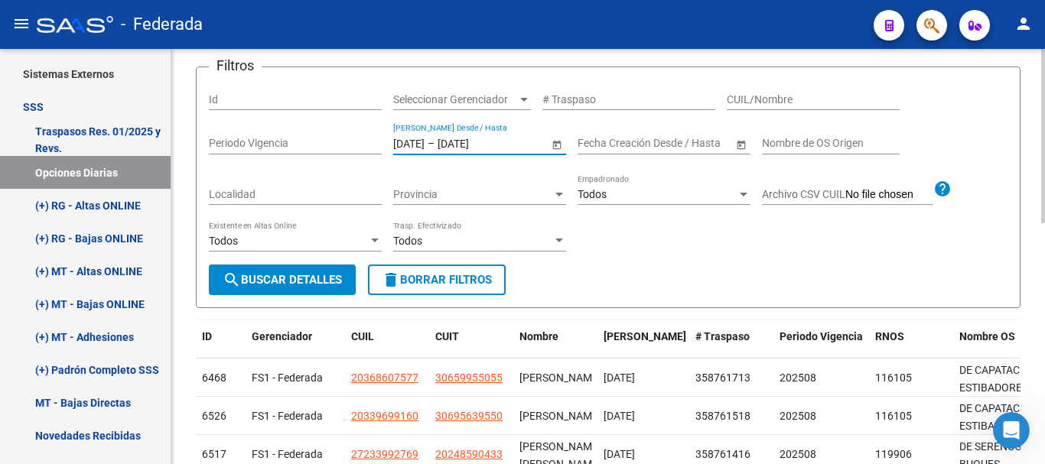
click at [413, 146] on input "[DATE]" at bounding box center [408, 143] width 31 height 13
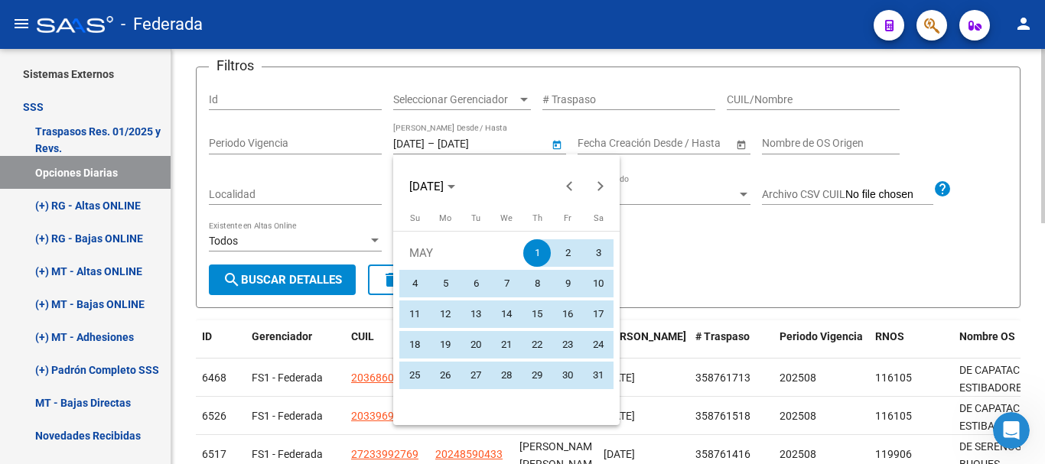
click at [413, 146] on div at bounding box center [522, 232] width 1045 height 464
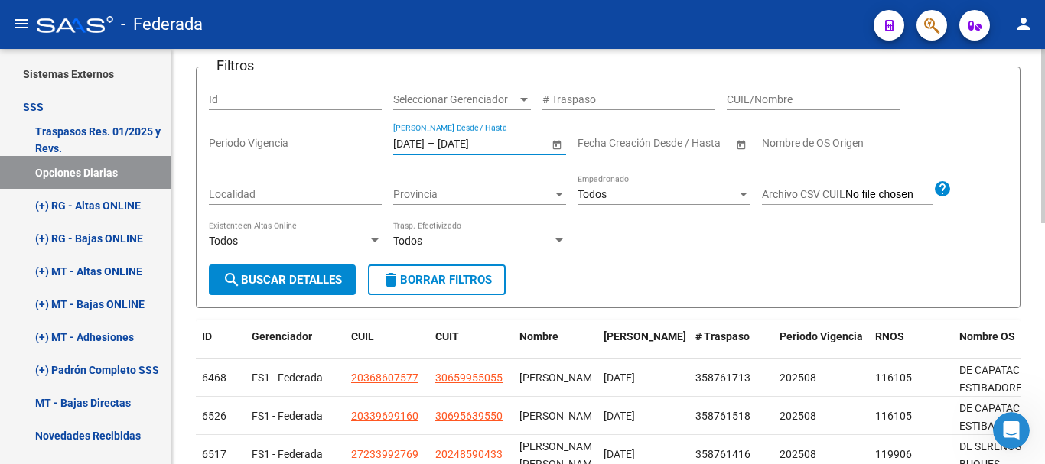
click at [419, 145] on input "[DATE]" at bounding box center [408, 143] width 31 height 13
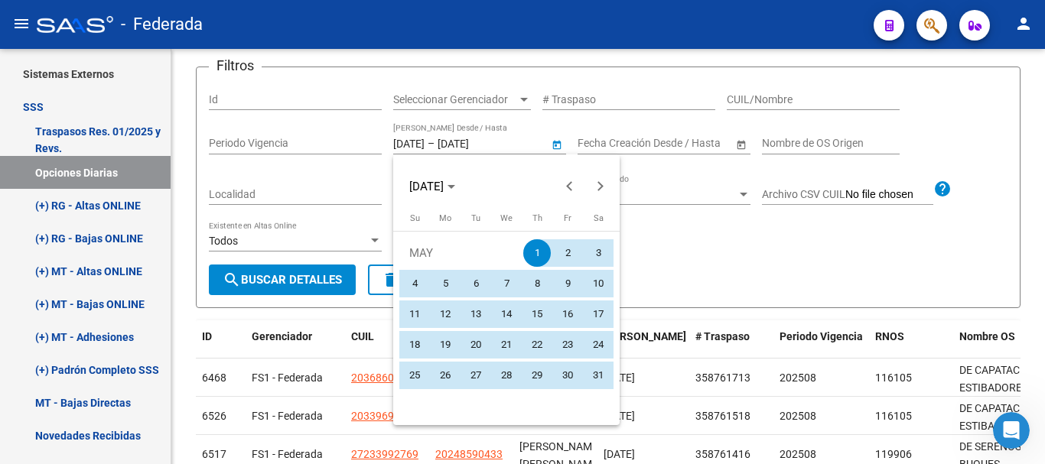
click at [421, 143] on div at bounding box center [522, 232] width 1045 height 464
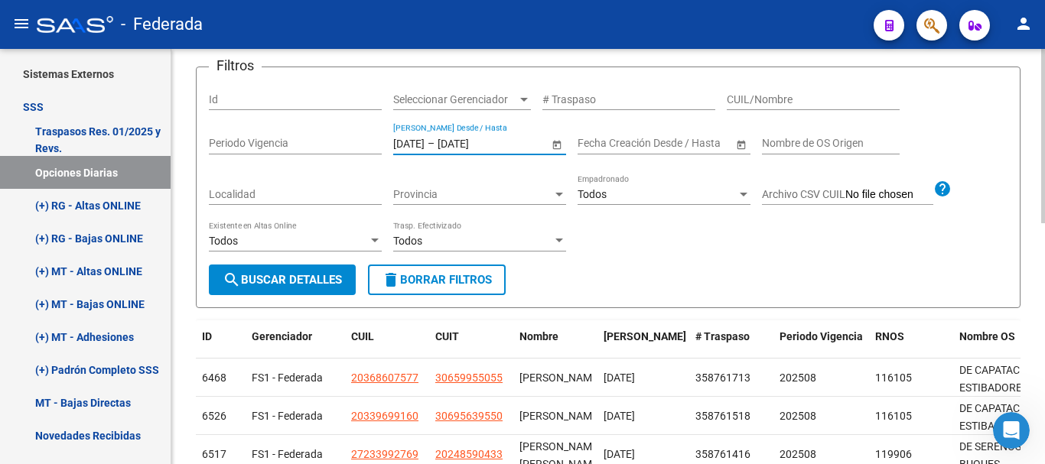
click at [420, 143] on input "[DATE]" at bounding box center [408, 143] width 31 height 13
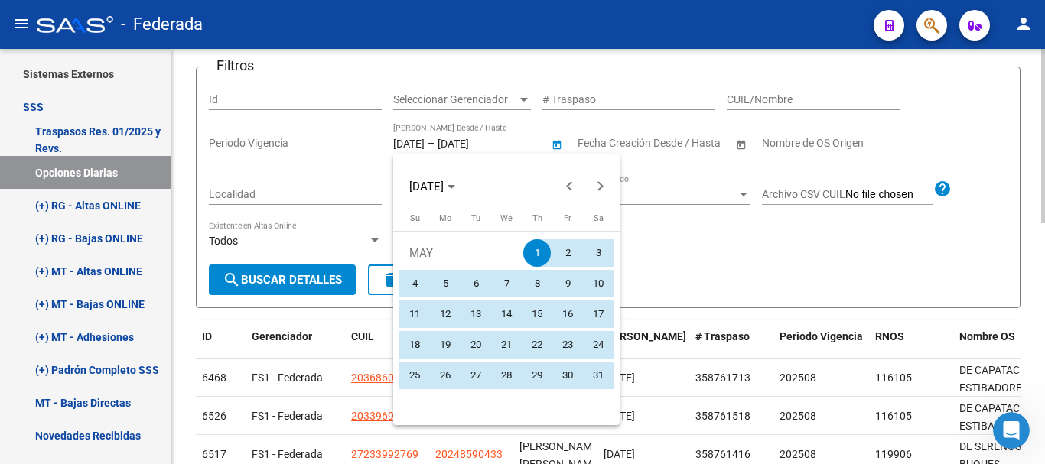
click at [420, 143] on div at bounding box center [522, 232] width 1045 height 464
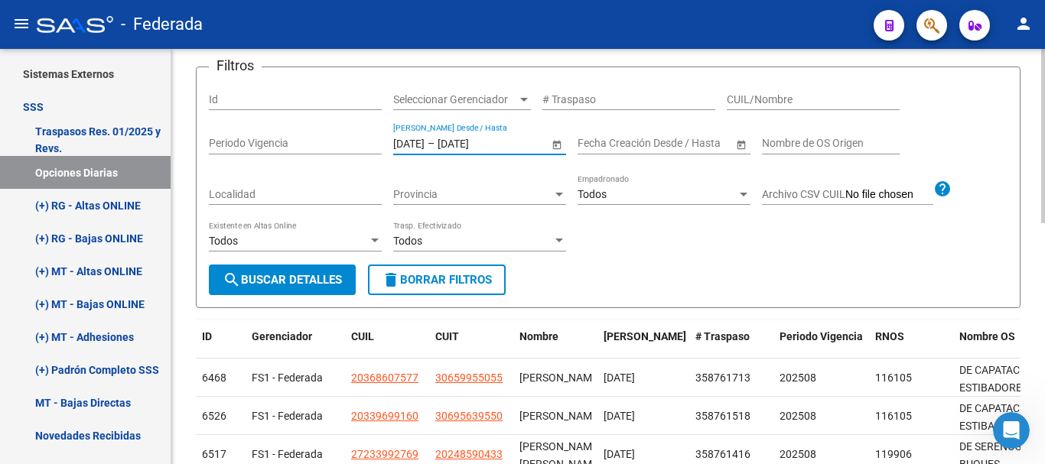
click at [420, 143] on input "[DATE]" at bounding box center [408, 143] width 31 height 13
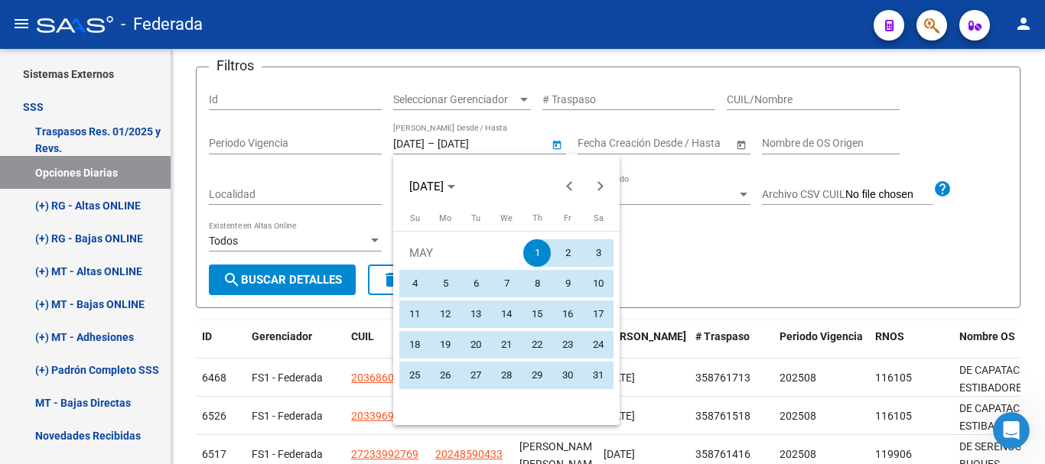
click at [419, 143] on div at bounding box center [522, 232] width 1045 height 464
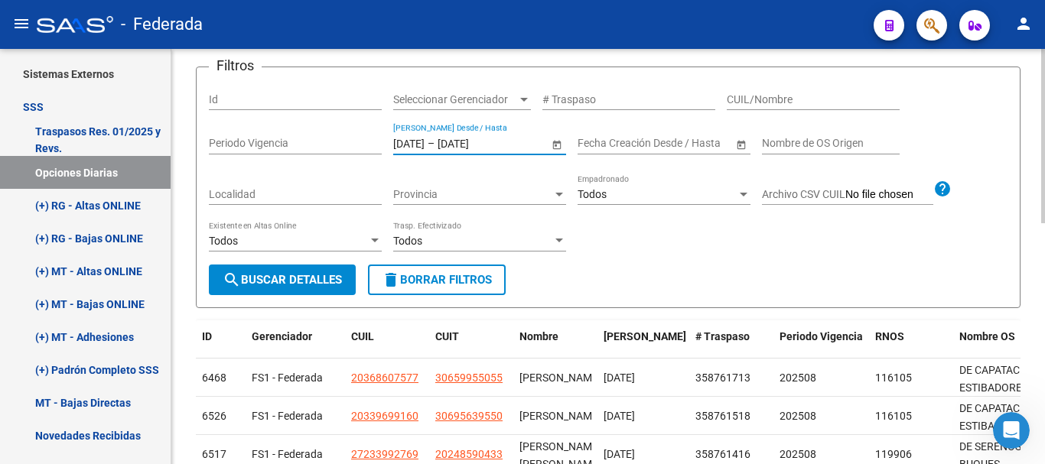
click at [415, 143] on input "[DATE]" at bounding box center [408, 143] width 31 height 13
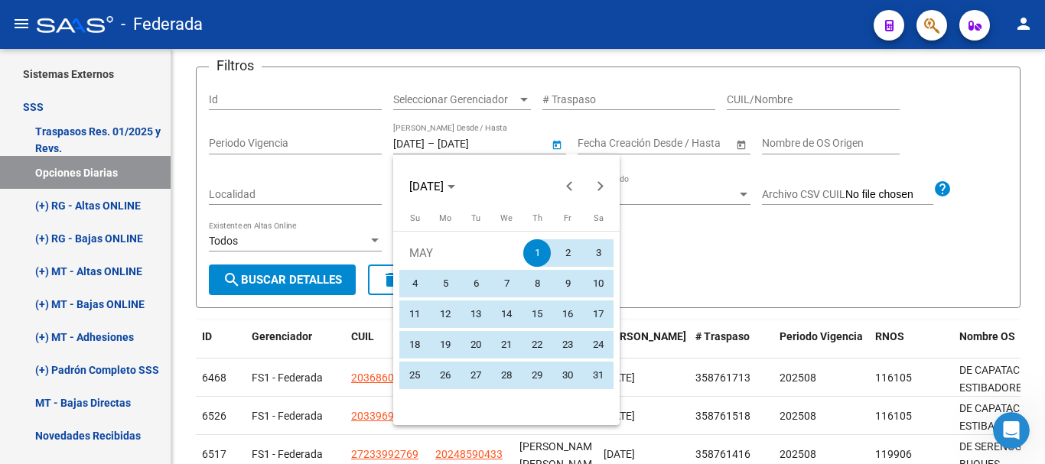
click at [423, 141] on div at bounding box center [522, 232] width 1045 height 464
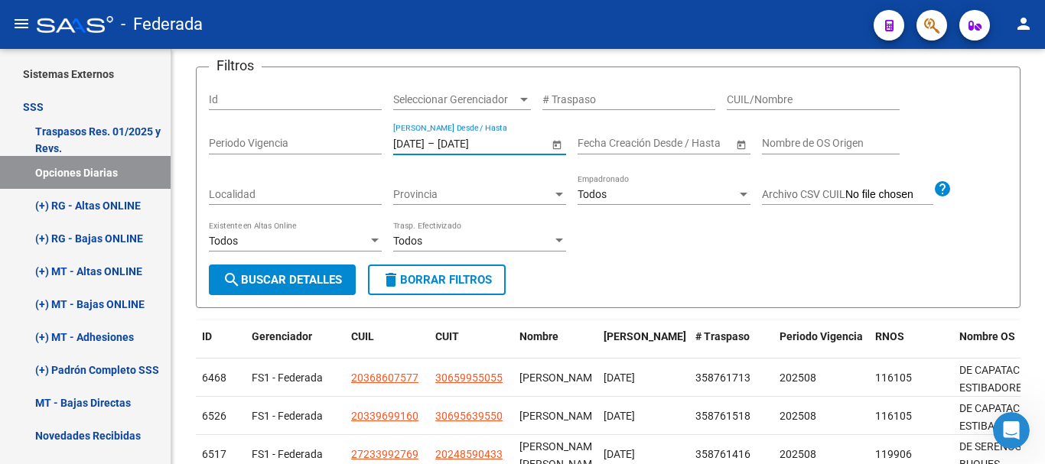
click at [421, 141] on input "[DATE]" at bounding box center [408, 143] width 31 height 13
type input "[DATE]"
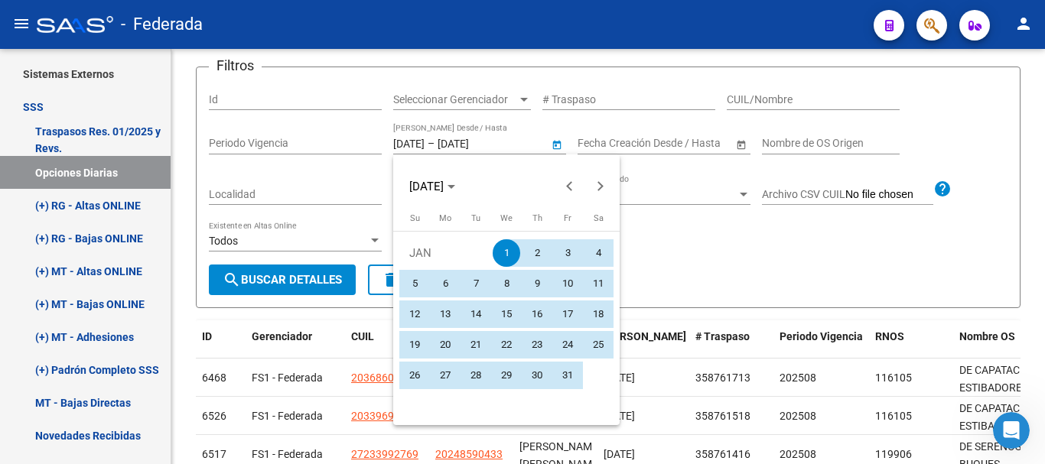
click at [493, 143] on div at bounding box center [522, 232] width 1045 height 464
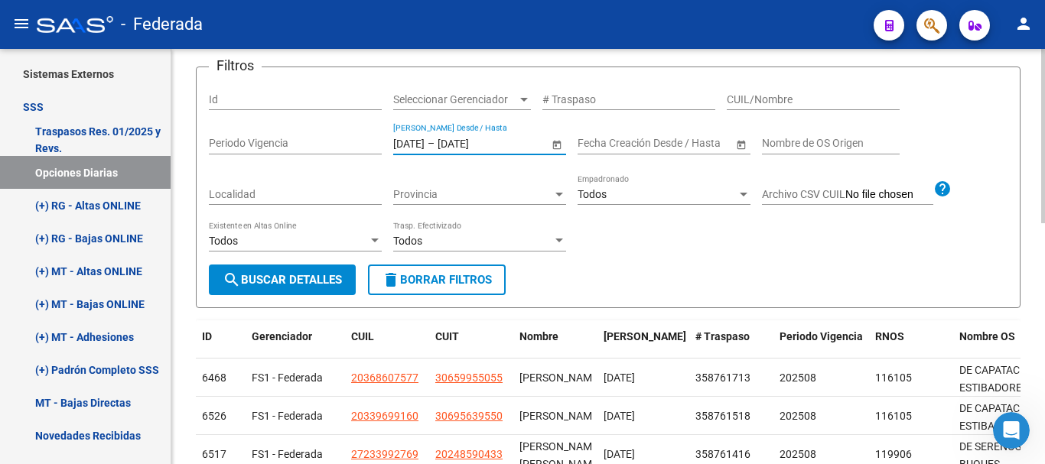
click at [487, 145] on input "[DATE]" at bounding box center [474, 143] width 75 height 13
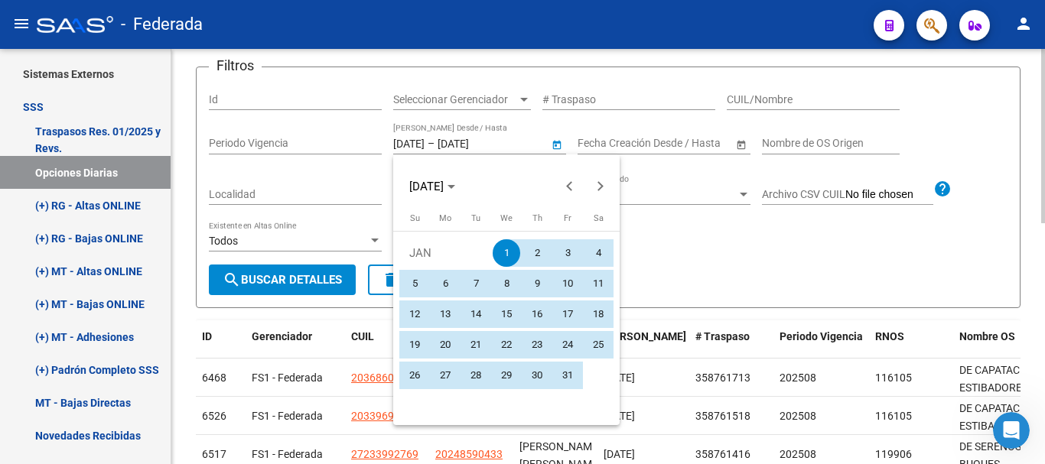
click at [487, 145] on div at bounding box center [522, 232] width 1045 height 464
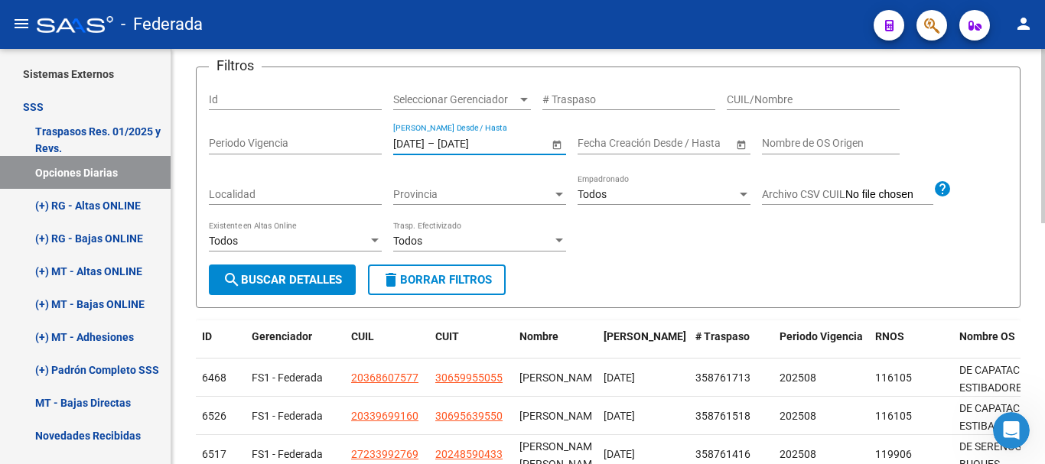
click at [489, 145] on input "[DATE]" at bounding box center [474, 143] width 75 height 13
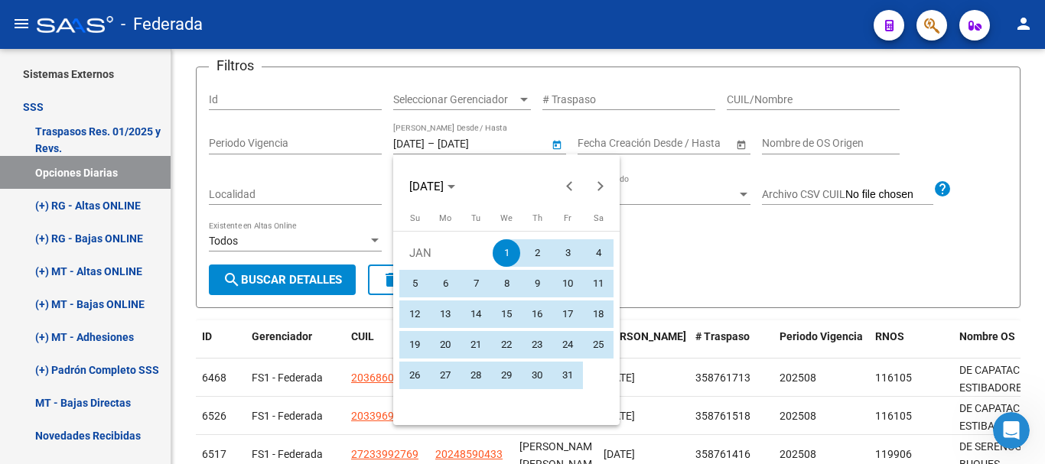
click at [487, 143] on div at bounding box center [522, 232] width 1045 height 464
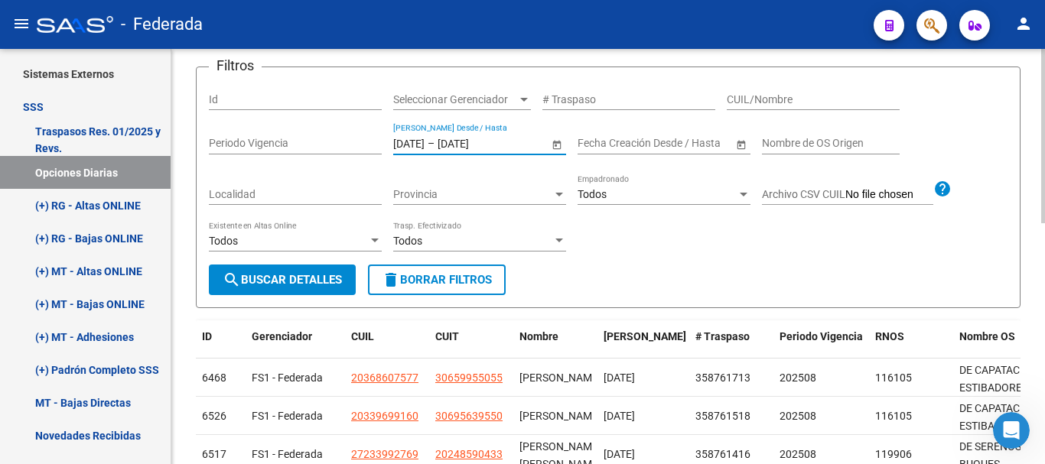
type input "[DATE]"
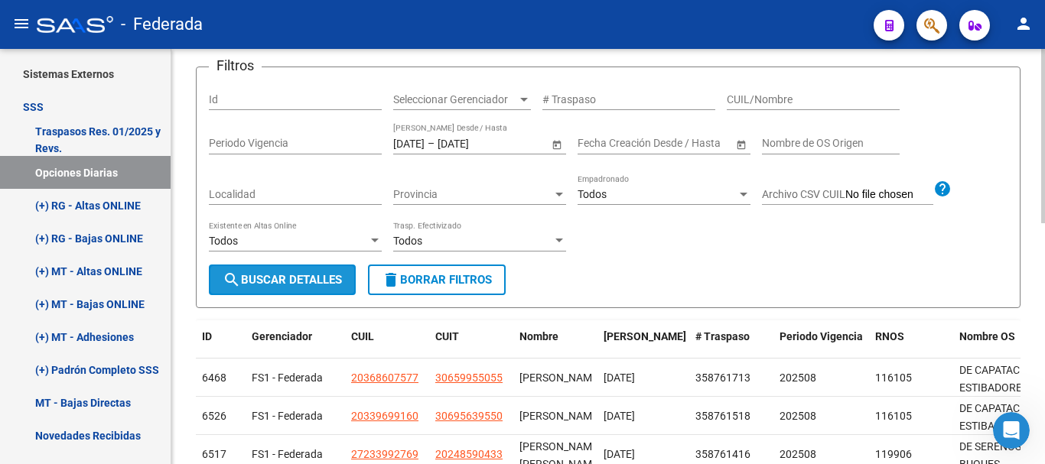
click at [334, 288] on button "search Buscar Detalles" at bounding box center [282, 280] width 147 height 31
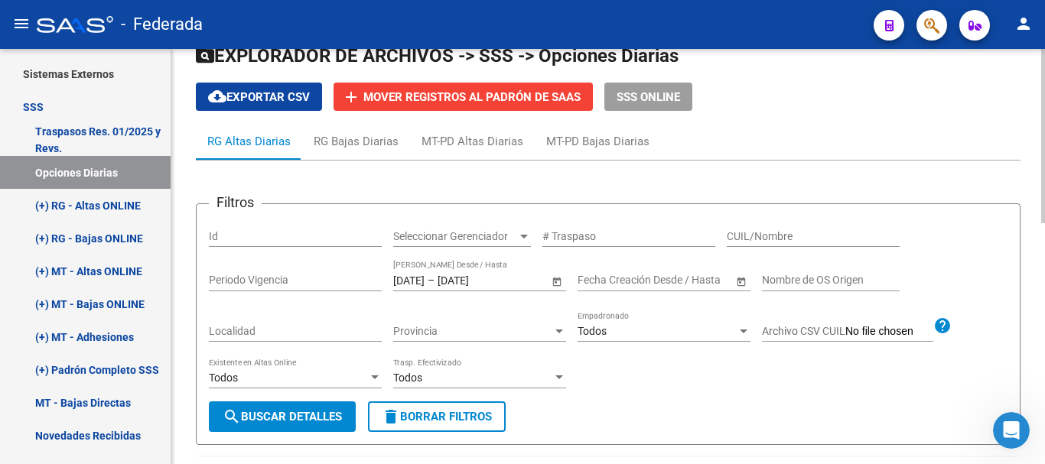
scroll to position [0, 0]
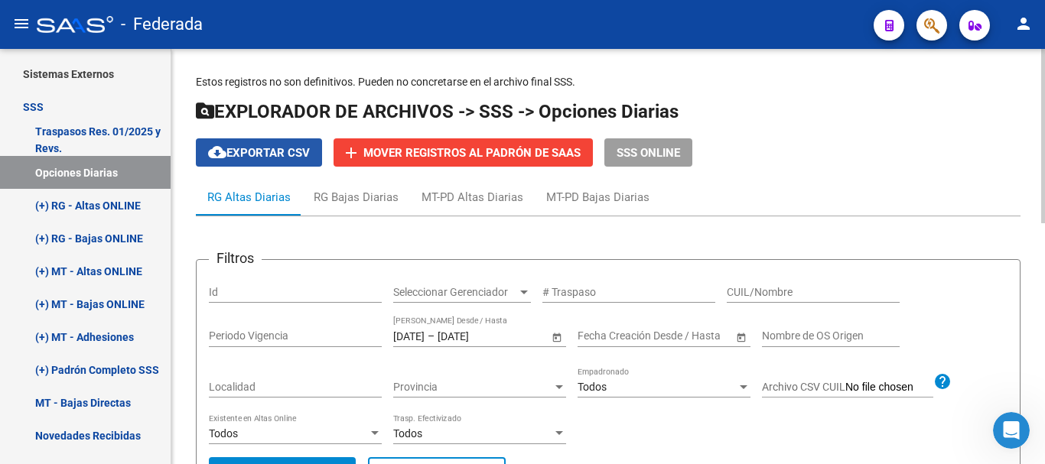
click at [295, 148] on span "cloud_download Exportar CSV" at bounding box center [259, 153] width 102 height 14
